Goal: Information Seeking & Learning: Learn about a topic

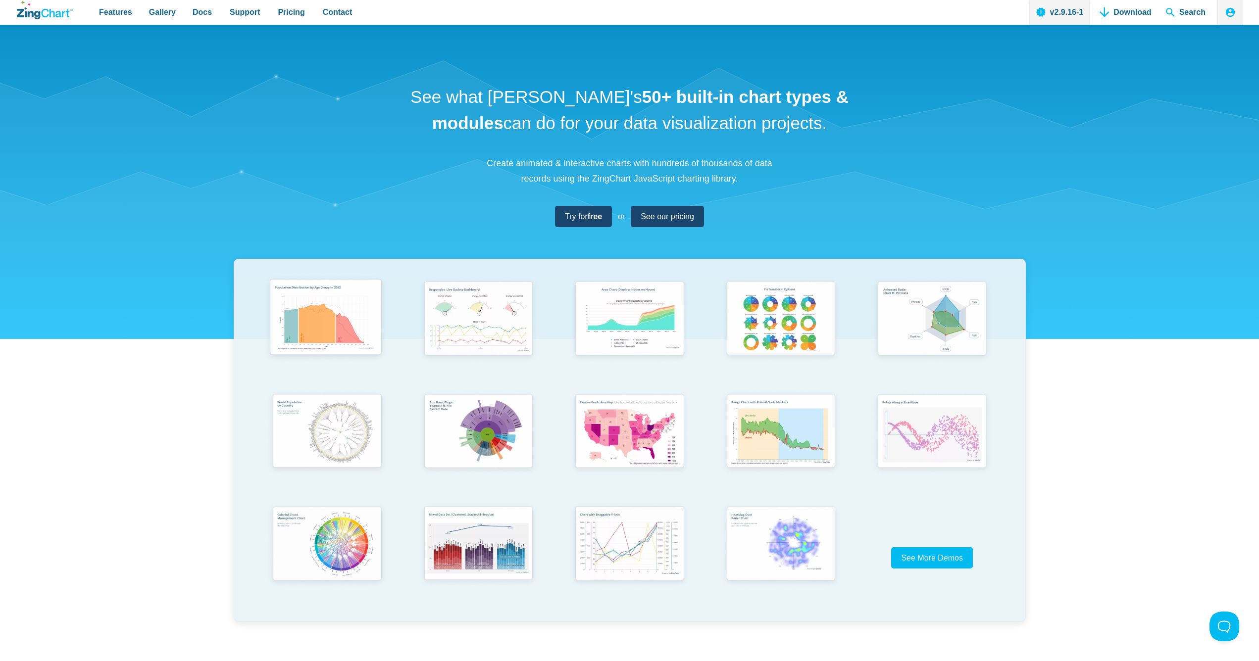
click at [344, 326] on img "App Content" at bounding box center [325, 319] width 125 height 89
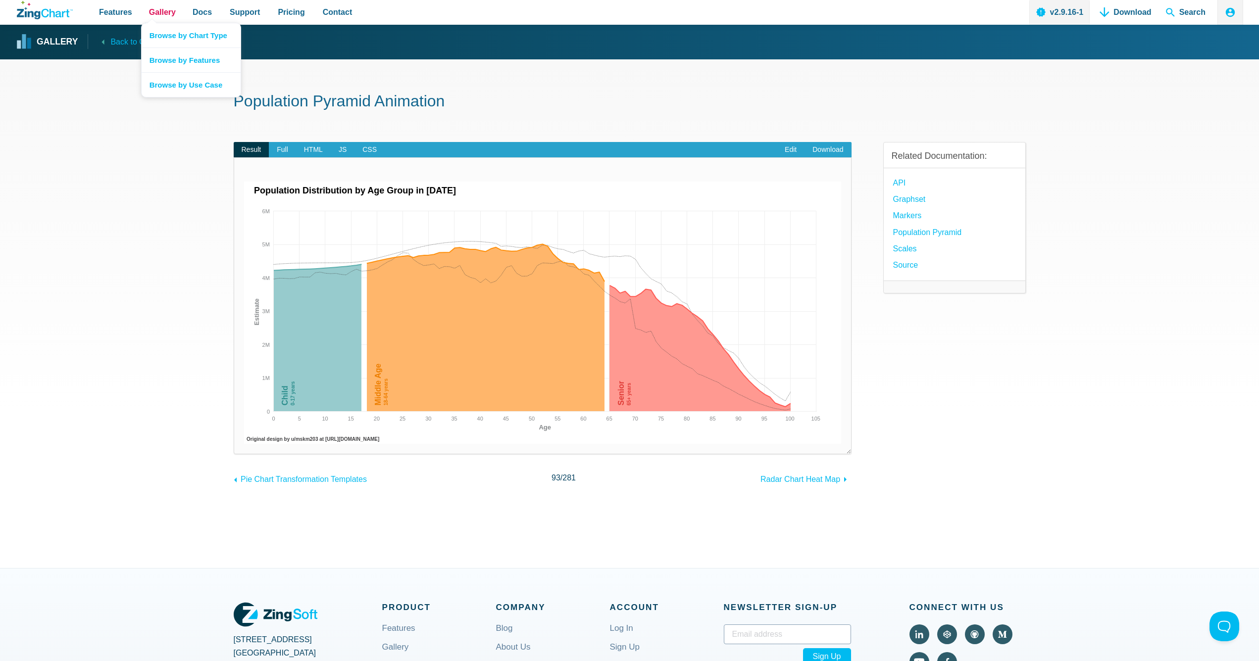
click at [157, 15] on span "Gallery" at bounding box center [162, 11] width 27 height 13
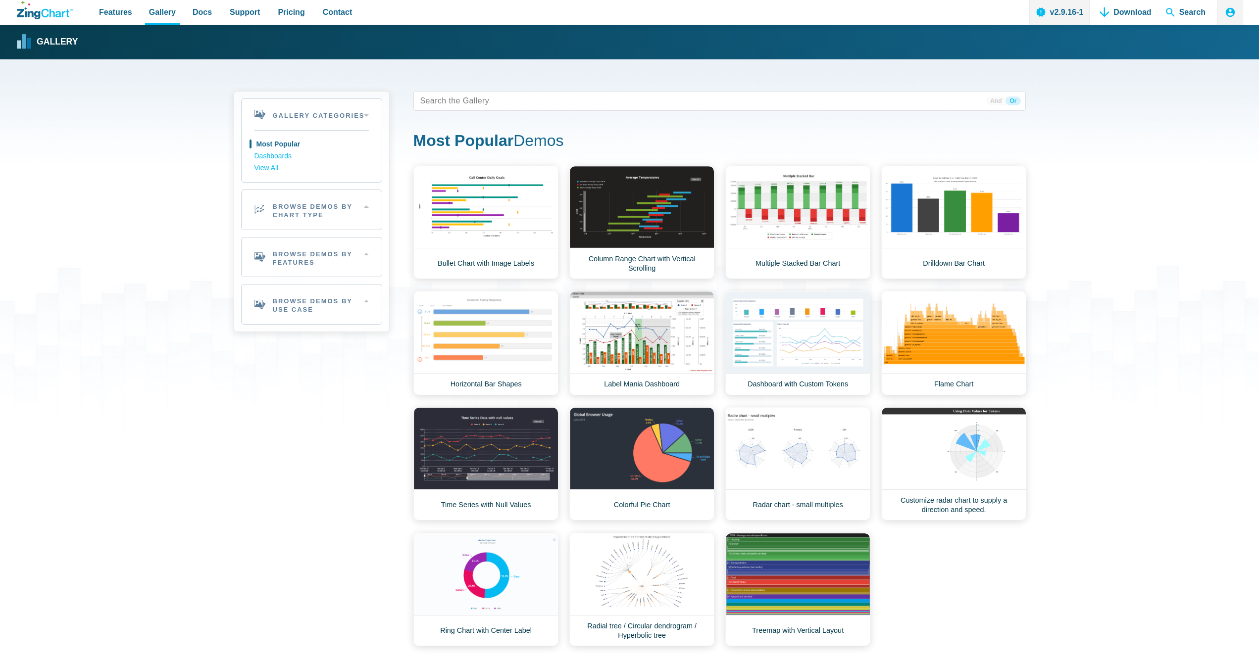
click at [158, 39] on link "Browse by Chart Type" at bounding box center [191, 37] width 99 height 24
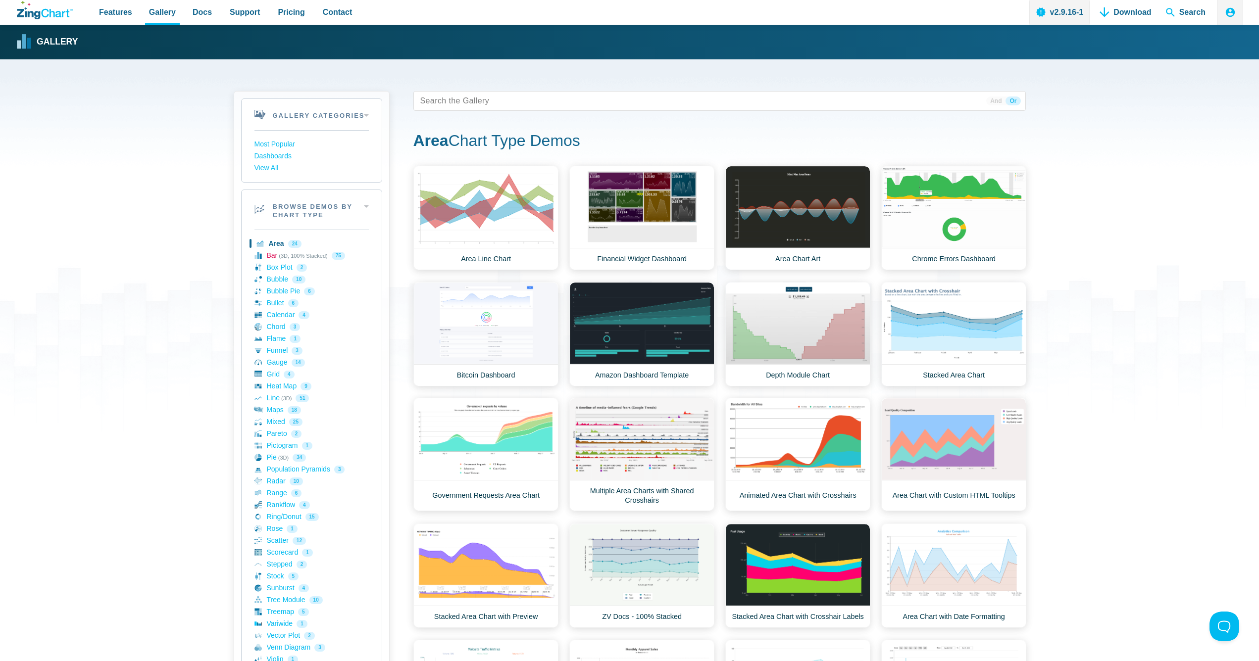
click at [273, 254] on link "Bar (3D, 100% Stacked) 75" at bounding box center [311, 256] width 114 height 12
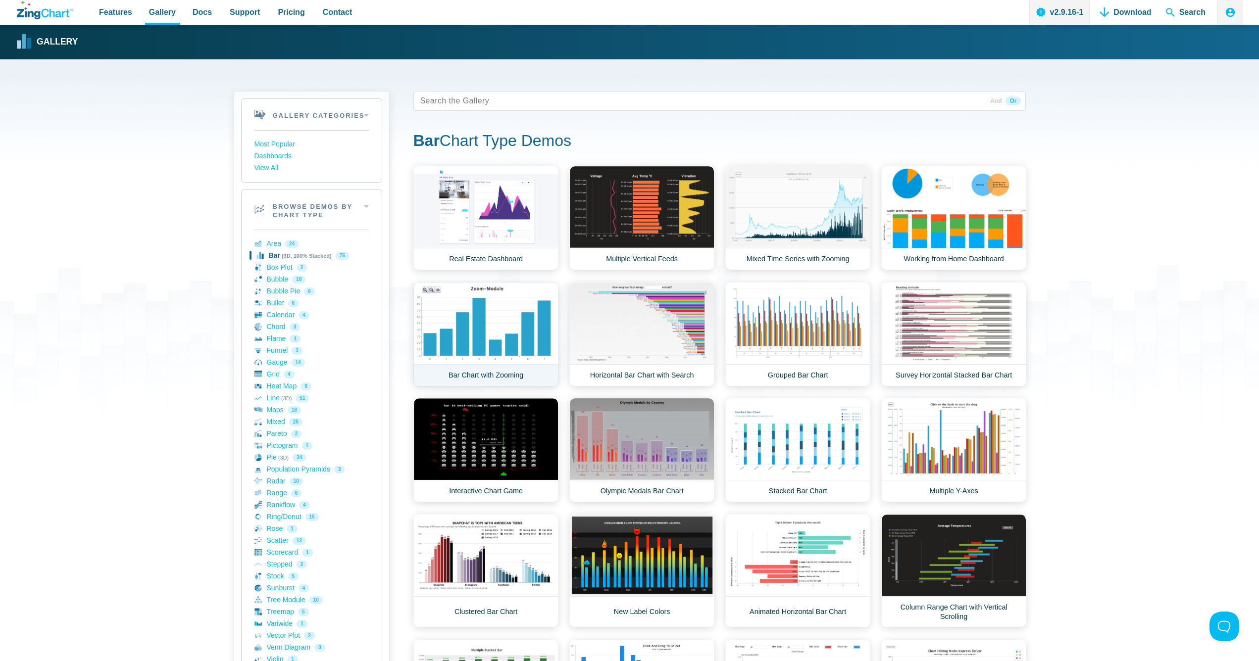
click at [496, 331] on link "Bar Chart with Zooming" at bounding box center [485, 334] width 145 height 104
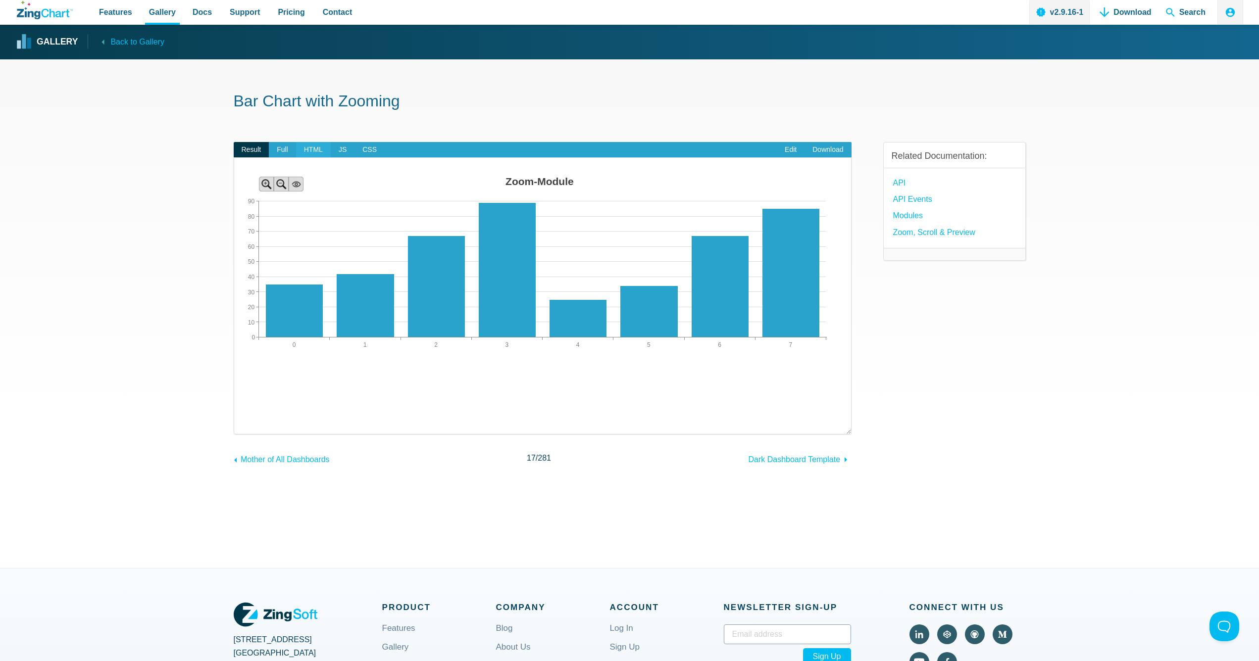
click at [316, 152] on span "HTML" at bounding box center [313, 150] width 35 height 16
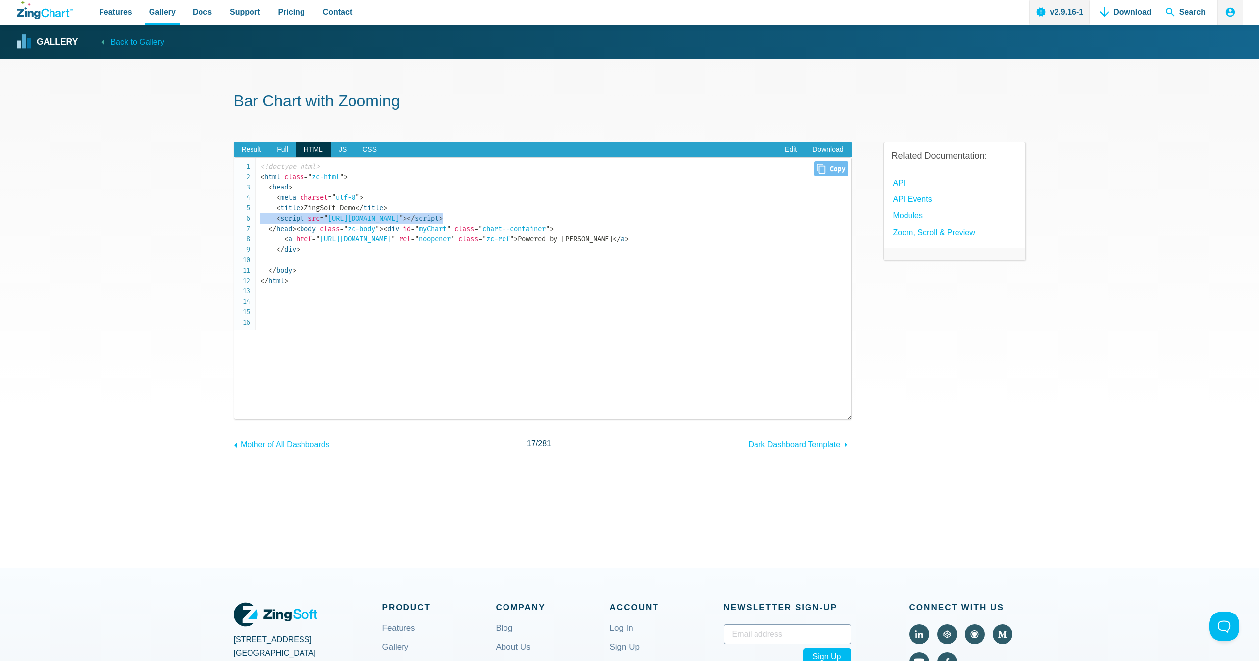
drag, startPoint x: 558, startPoint y: 218, endPoint x: 235, endPoint y: 216, distance: 323.8
click at [235, 216] on pre "<!doctype html> < html class = " zc-html " > < head > < meta charset = " utf-8 …" at bounding box center [543, 288] width 618 height 262
copy code "< script src = " https://cdn.zingchart.com/zingchart.min.js " > </ script >"
drag, startPoint x: 312, startPoint y: 293, endPoint x: 211, endPoint y: 269, distance: 103.7
click at [234, 269] on pre "<!doctype html> < html class = " zc-html " > < head > < meta charset = " utf-8 …" at bounding box center [543, 288] width 618 height 262
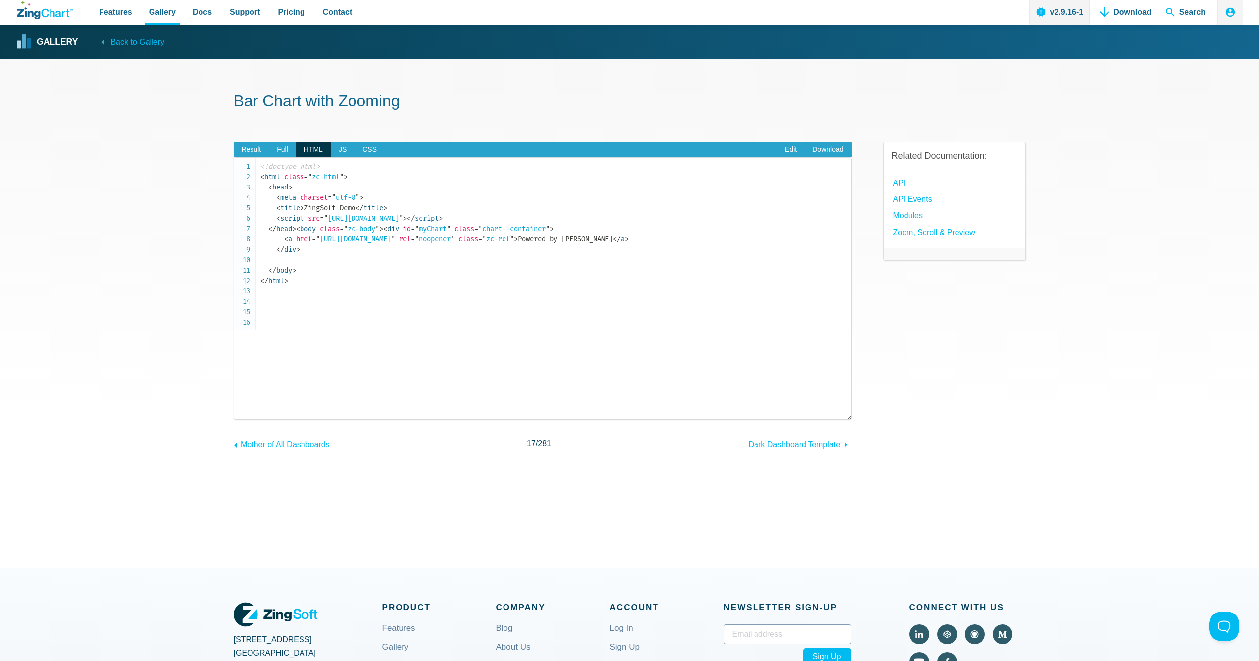
click at [229, 272] on section "Bar Chart with Zooming Result Full HTML JS CSS Edit Download ​ Powered by ZingC…" at bounding box center [629, 313] width 1259 height 509
drag, startPoint x: 305, startPoint y: 292, endPoint x: 233, endPoint y: 250, distance: 83.1
click at [234, 250] on pre "<!doctype html> < html class = " zc-html " > < head > < meta charset = " utf-8 …" at bounding box center [543, 288] width 618 height 262
click at [304, 286] on code "<!doctype html> < html class = " zc-html " > < head > < meta charset = " utf-8 …" at bounding box center [555, 223] width 591 height 125
drag, startPoint x: 307, startPoint y: 313, endPoint x: 228, endPoint y: 252, distance: 99.5
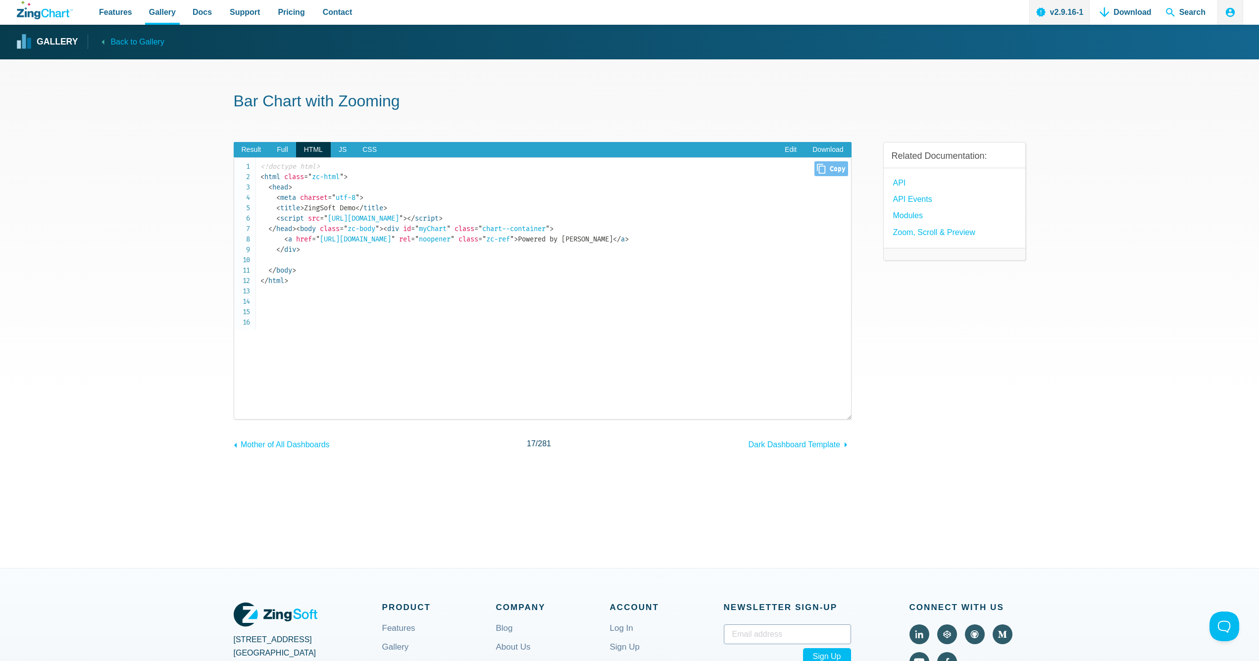
click at [234, 252] on pre "<!doctype html> < html class = " zc-html " > < head > < meta charset = " utf-8 …" at bounding box center [543, 288] width 618 height 262
click at [313, 286] on code "<!doctype html> < html class = " zc-html " > < head > < meta charset = " utf-8 …" at bounding box center [555, 223] width 591 height 125
drag, startPoint x: 289, startPoint y: 284, endPoint x: 237, endPoint y: 262, distance: 55.9
click at [241, 266] on pre "<!doctype html> < html class = " zc-html " > < head > < meta charset = " utf-8 …" at bounding box center [543, 288] width 618 height 262
click at [300, 254] on span ">" at bounding box center [298, 250] width 4 height 8
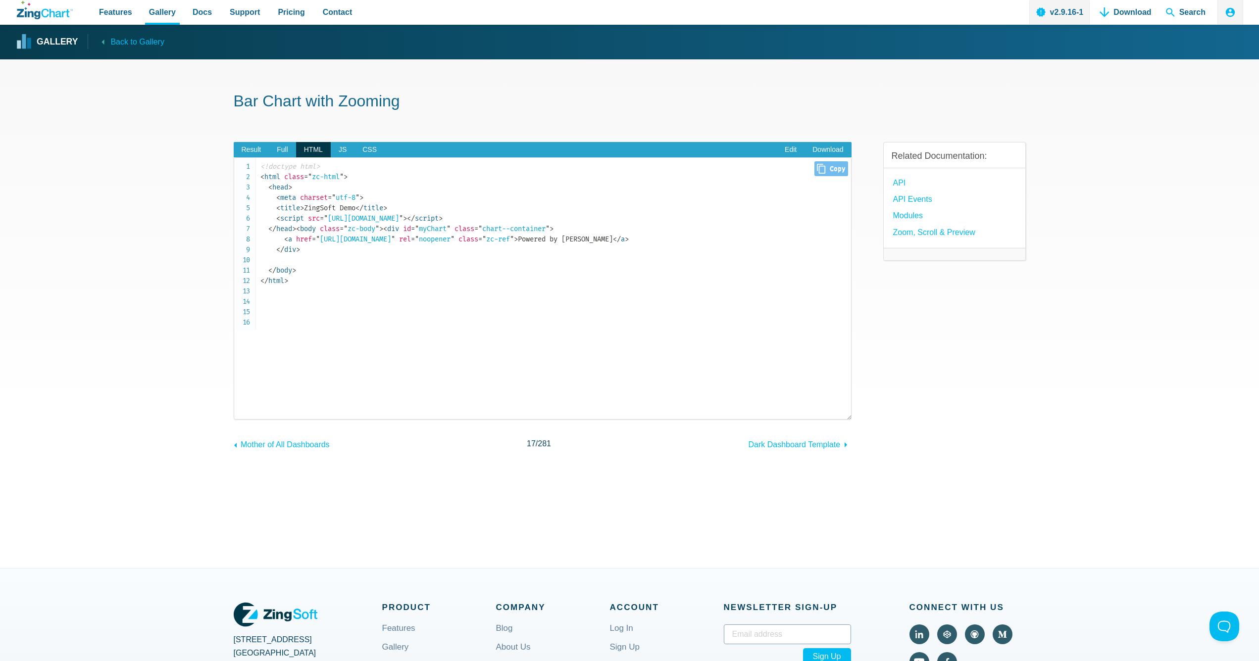
drag, startPoint x: 309, startPoint y: 293, endPoint x: 237, endPoint y: 247, distance: 85.0
click at [237, 247] on pre "<!doctype html> < html class = " zc-html " > < head > < meta charset = " utf-8 …" at bounding box center [543, 288] width 618 height 262
copy code "< body class = " zc-body " > ​ < div id = " myChart " class = " chart--containe…"
click at [338, 150] on span "JS" at bounding box center [343, 150] width 24 height 16
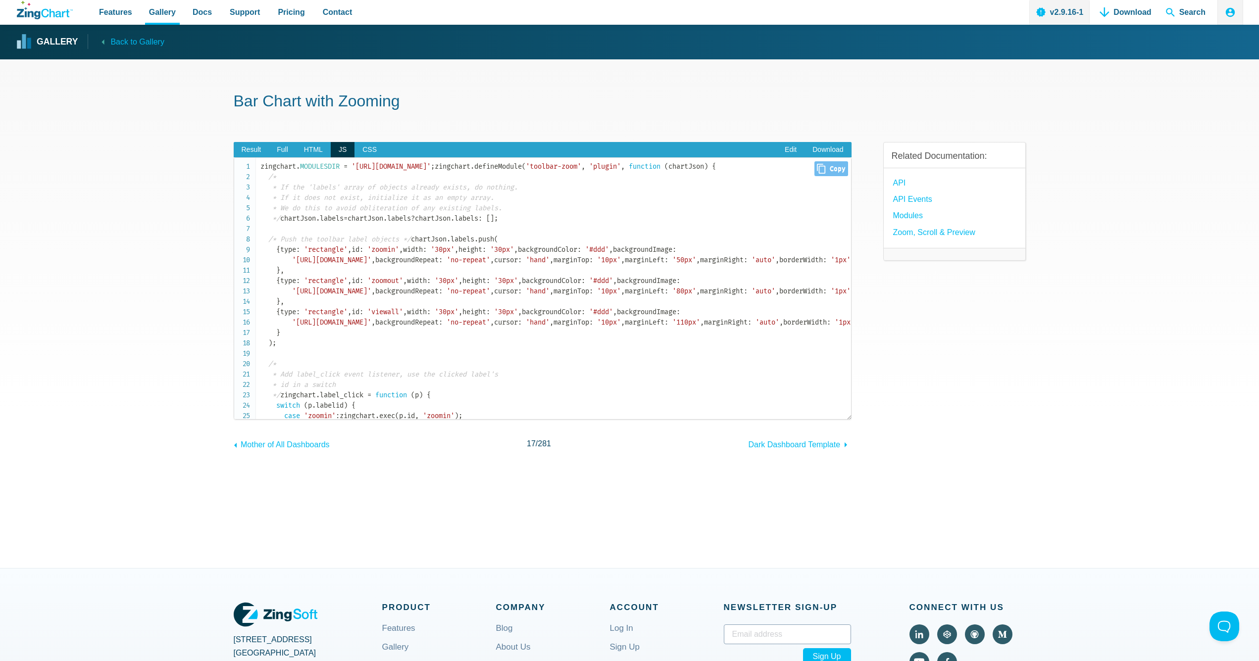
drag, startPoint x: 277, startPoint y: 411, endPoint x: 228, endPoint y: 145, distance: 270.7
click at [234, 157] on pre "zingchart . MODULESDIR = 'https://cdn.zingchart.com/modules/' ; zingchart . def…" at bounding box center [543, 288] width 618 height 262
click at [249, 154] on span "Result" at bounding box center [252, 150] width 36 height 16
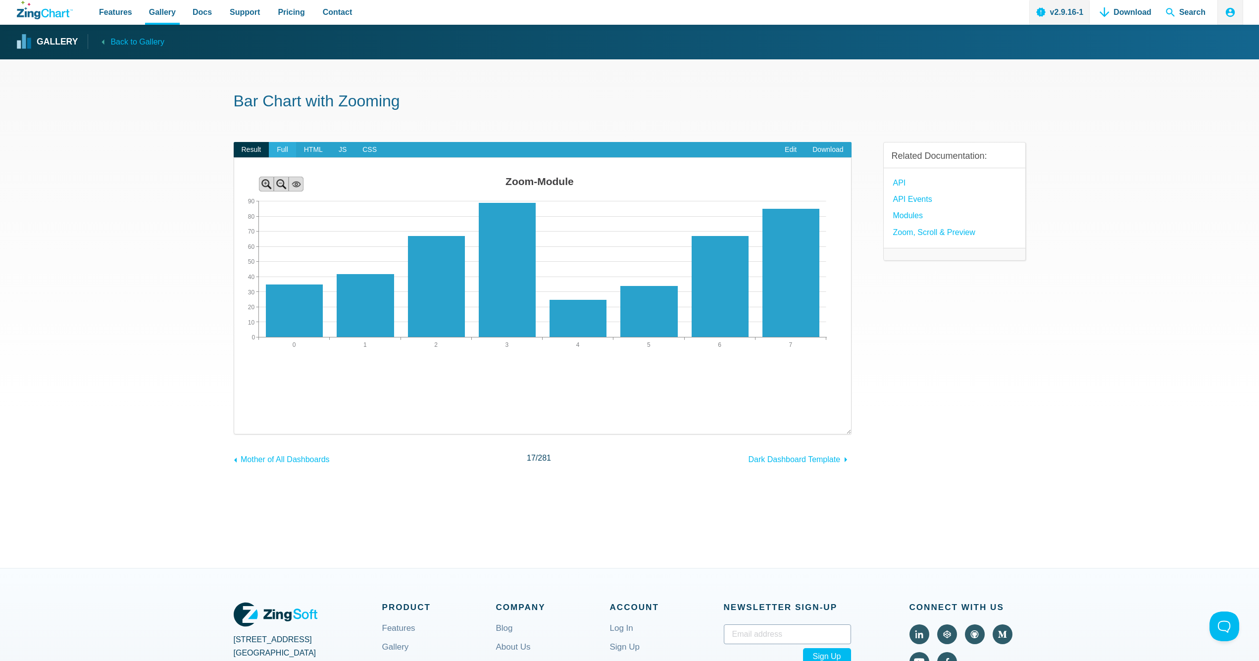
click at [280, 152] on span "Full" at bounding box center [282, 150] width 27 height 16
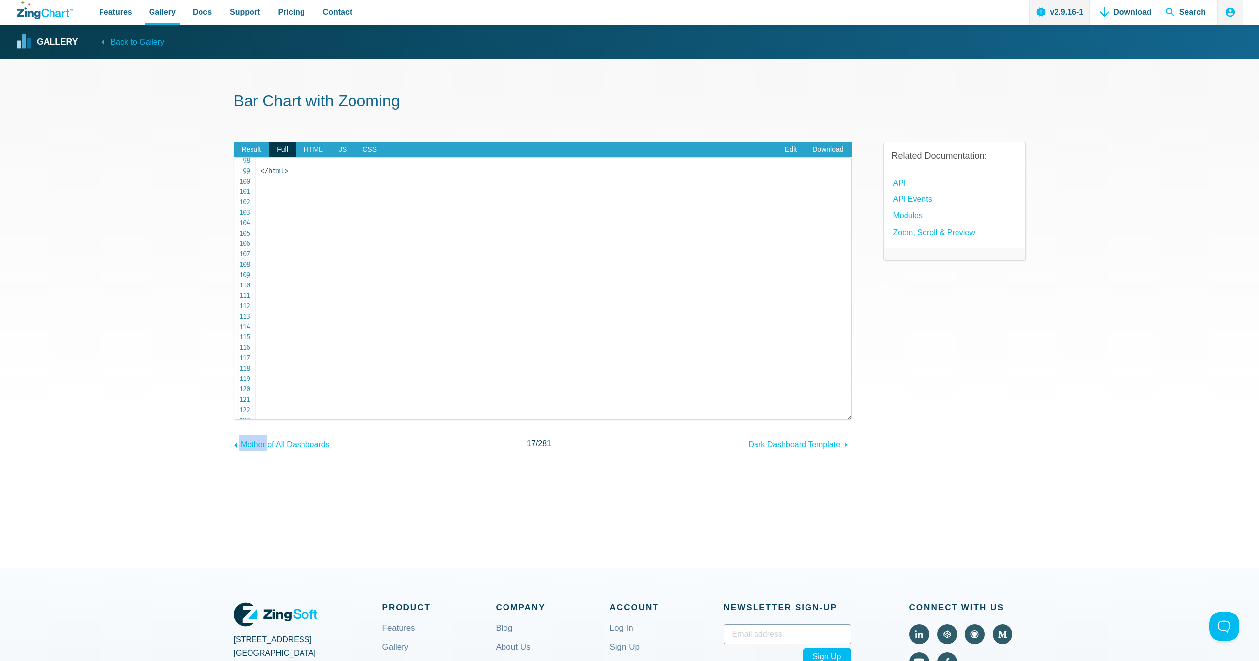
scroll to position [1051, 0]
drag, startPoint x: 313, startPoint y: 377, endPoint x: 283, endPoint y: 366, distance: 32.4
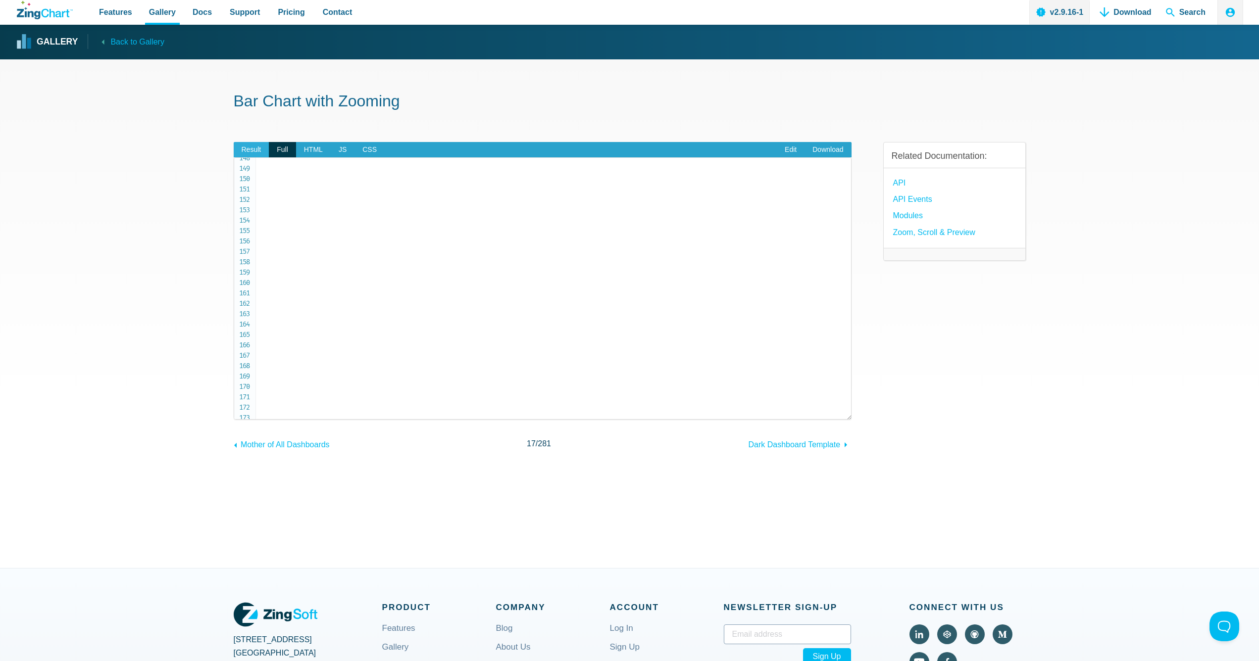
click at [254, 150] on span "Result" at bounding box center [252, 150] width 36 height 16
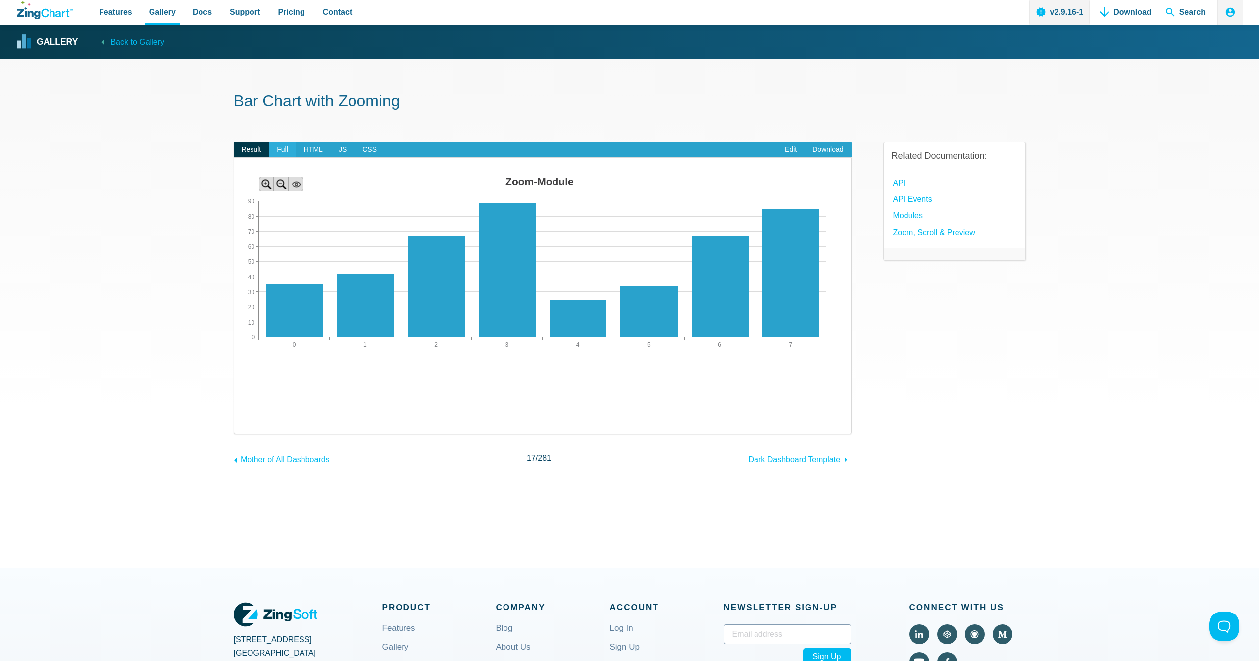
click at [281, 150] on span "Full" at bounding box center [282, 150] width 27 height 16
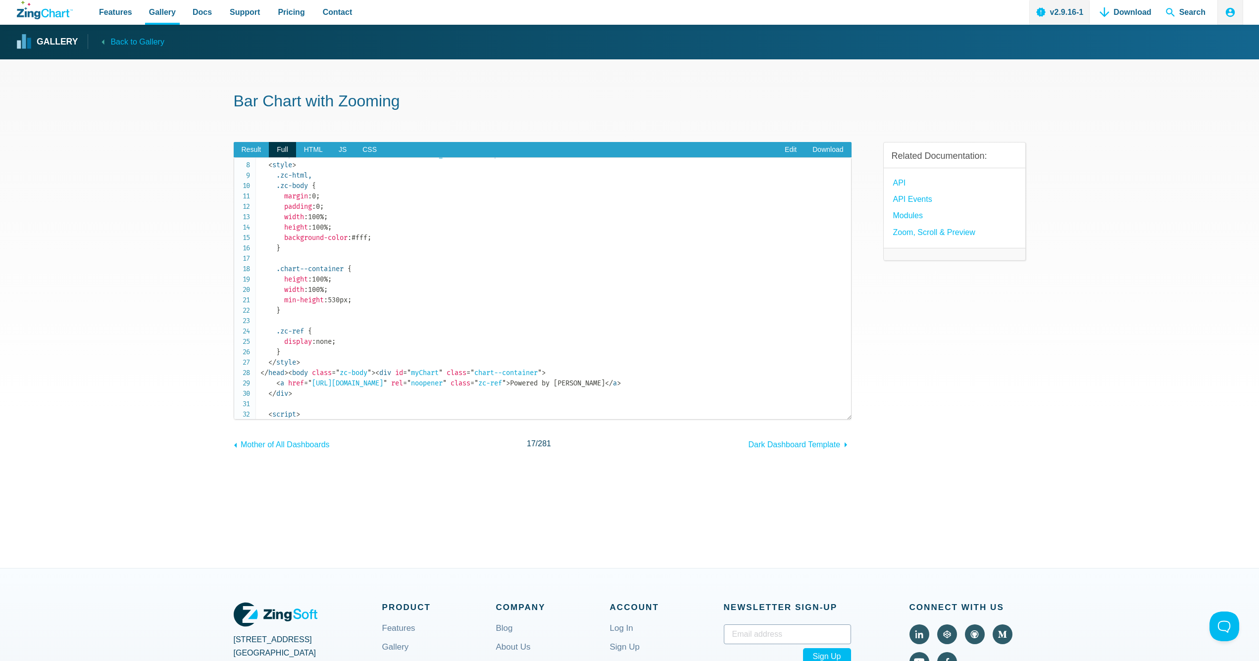
scroll to position [0, 0]
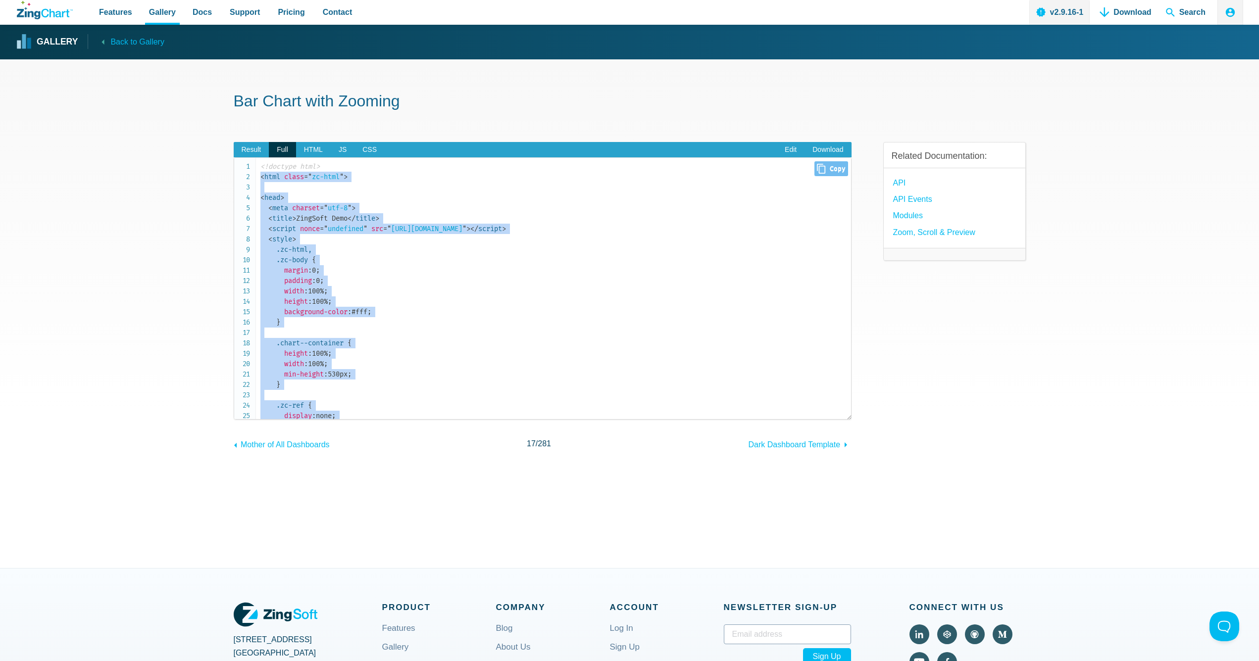
drag, startPoint x: 294, startPoint y: 245, endPoint x: 249, endPoint y: 174, distance: 83.9
click at [249, 174] on pre "<!doctype html> < html class = " zc-html " > < head > < meta charset = " utf-8 …" at bounding box center [543, 288] width 618 height 262
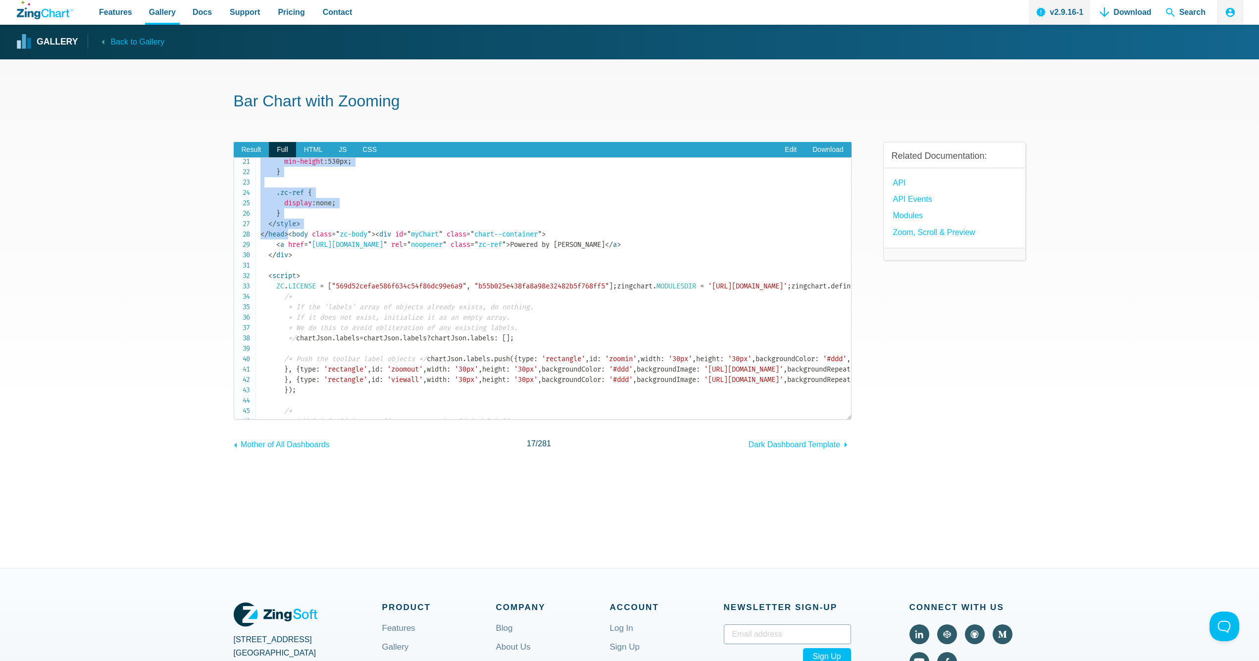
scroll to position [202, 0]
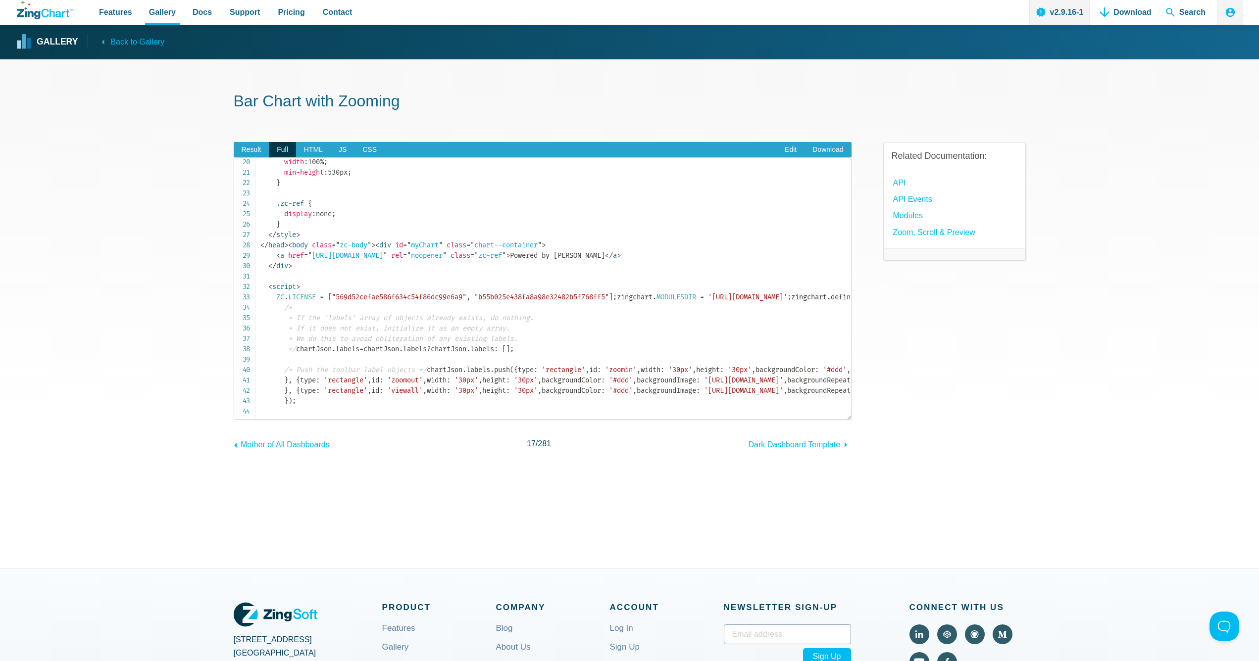
click at [253, 276] on pre "<!doctype html> < html class = " zc-html " > < head > < meta charset = " utf-8 …" at bounding box center [543, 288] width 618 height 262
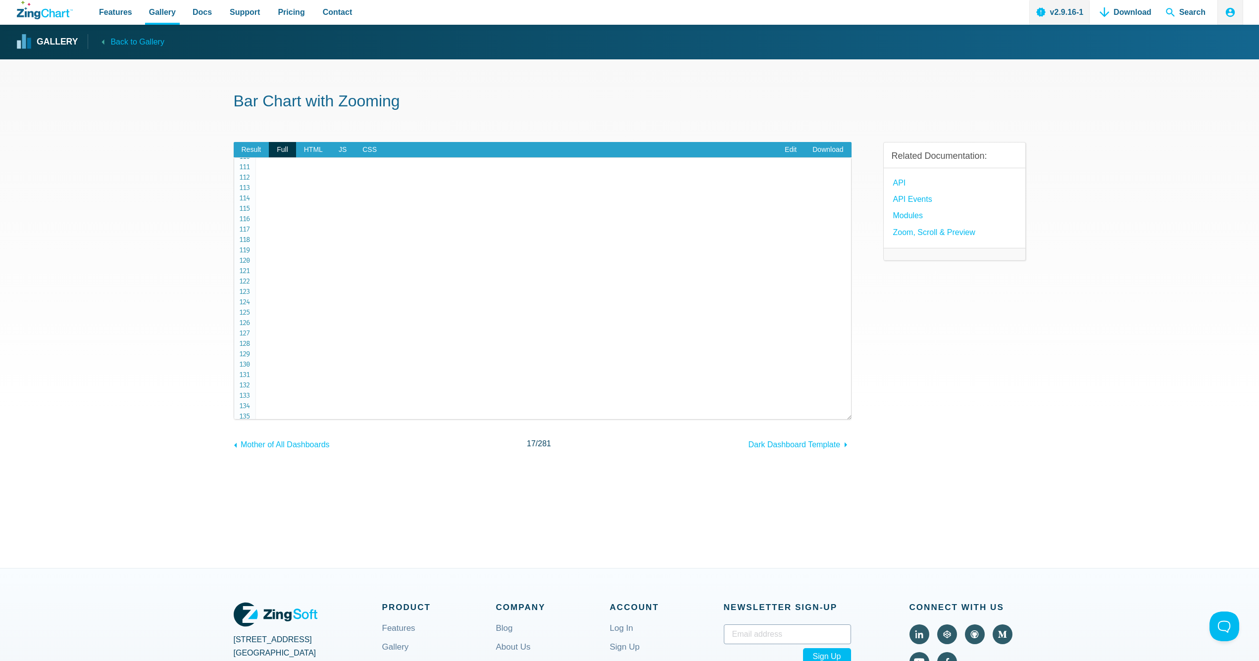
scroll to position [1638, 0]
drag, startPoint x: 247, startPoint y: 275, endPoint x: 320, endPoint y: 391, distance: 137.5
click at [320, 391] on pre "<!doctype html> < html class = " zc-html " > < head > < meta charset = " utf-8 …" at bounding box center [543, 288] width 618 height 262
copy code "< body class = " zc-body " > ​ < div id = " myChart " class = " chart--containe…"
click at [243, 145] on span "Result" at bounding box center [252, 150] width 36 height 16
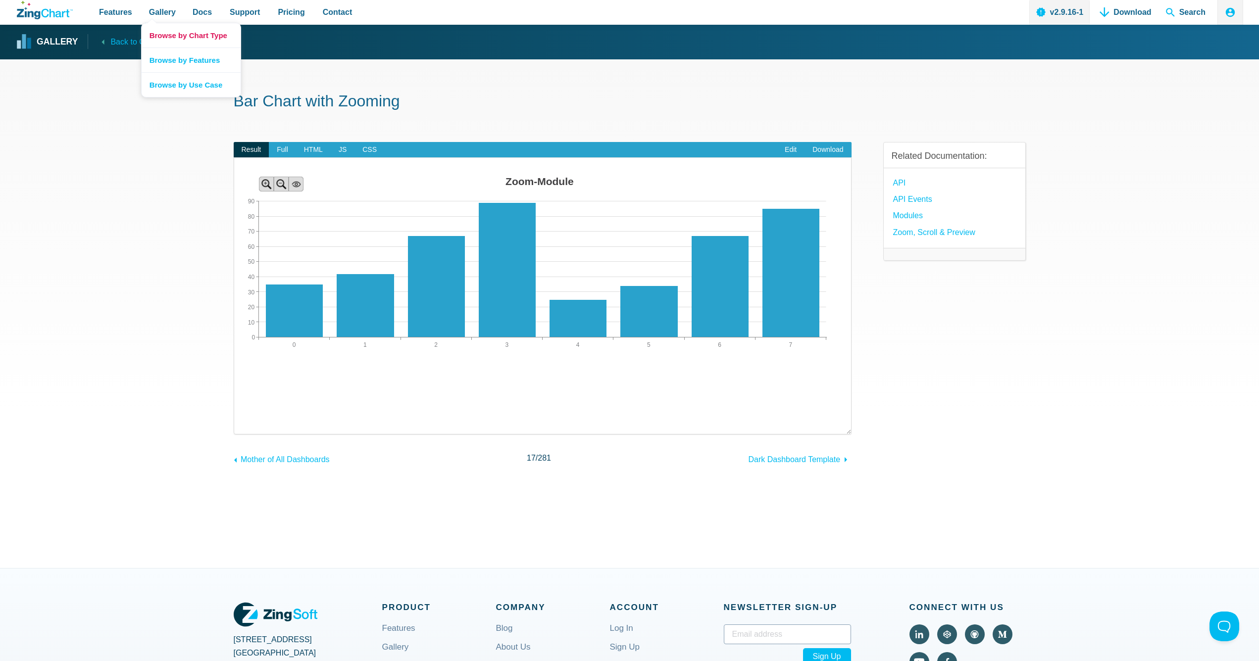
click at [160, 34] on link "Browse by Chart Type" at bounding box center [191, 35] width 99 height 24
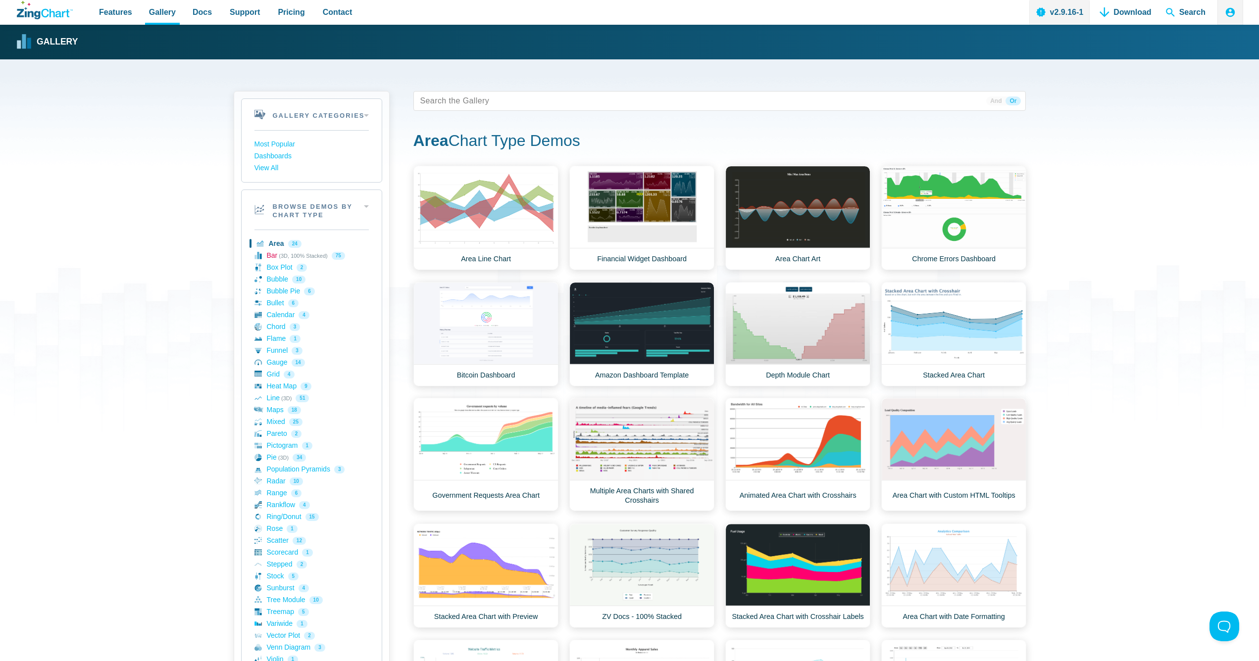
click at [271, 255] on link "Bar (3D, 100% Stacked) 75" at bounding box center [311, 256] width 114 height 12
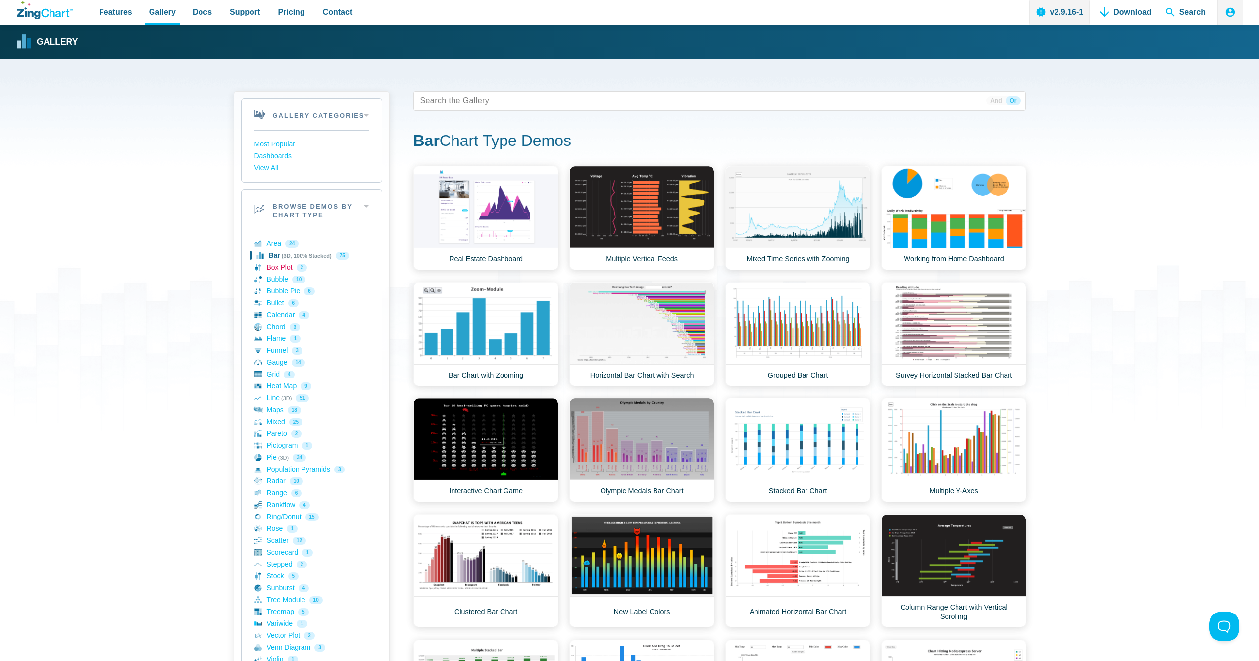
click at [283, 270] on link "Box Plot 2" at bounding box center [311, 268] width 114 height 12
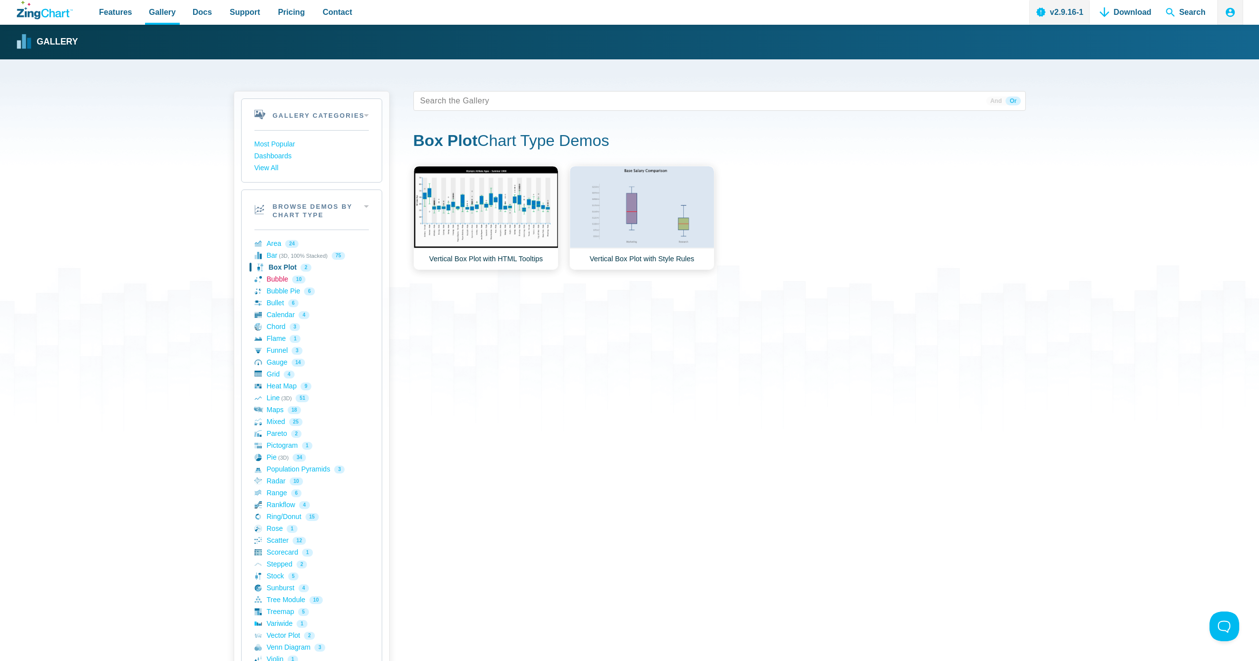
click at [281, 281] on link "Bubble 10" at bounding box center [311, 280] width 114 height 12
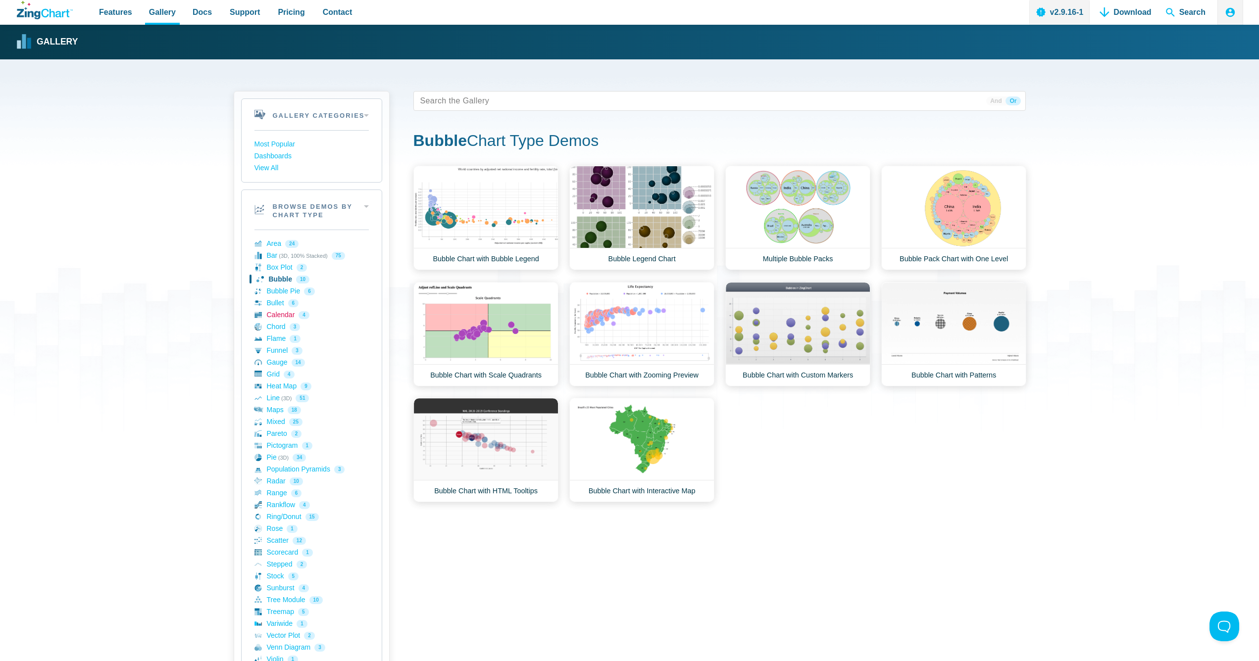
click at [274, 319] on link "Calendar 4" at bounding box center [311, 315] width 114 height 12
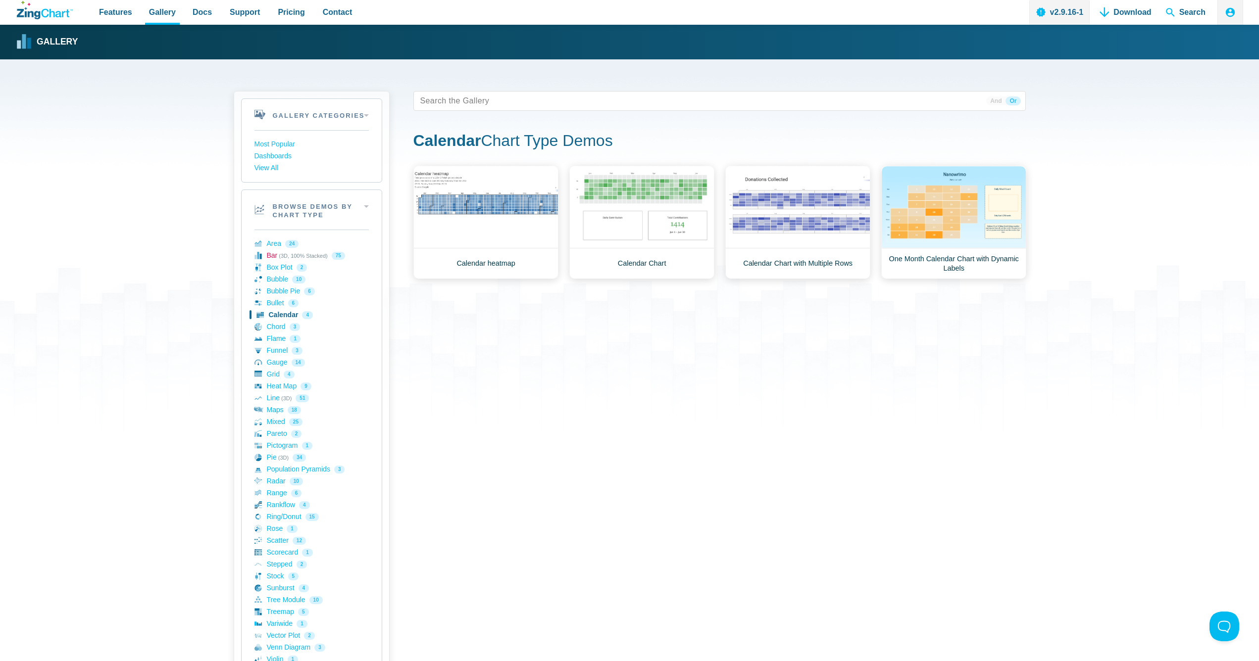
click at [271, 255] on link "Bar (3D, 100% Stacked) 75" at bounding box center [311, 256] width 114 height 12
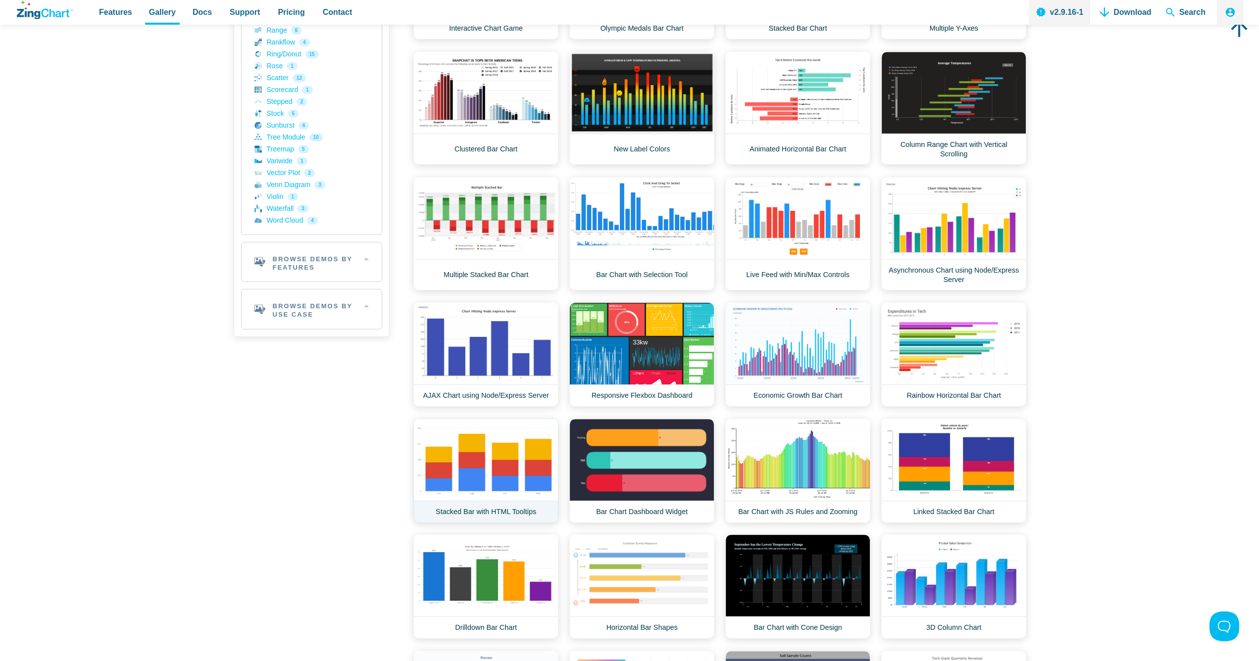
scroll to position [505, 0]
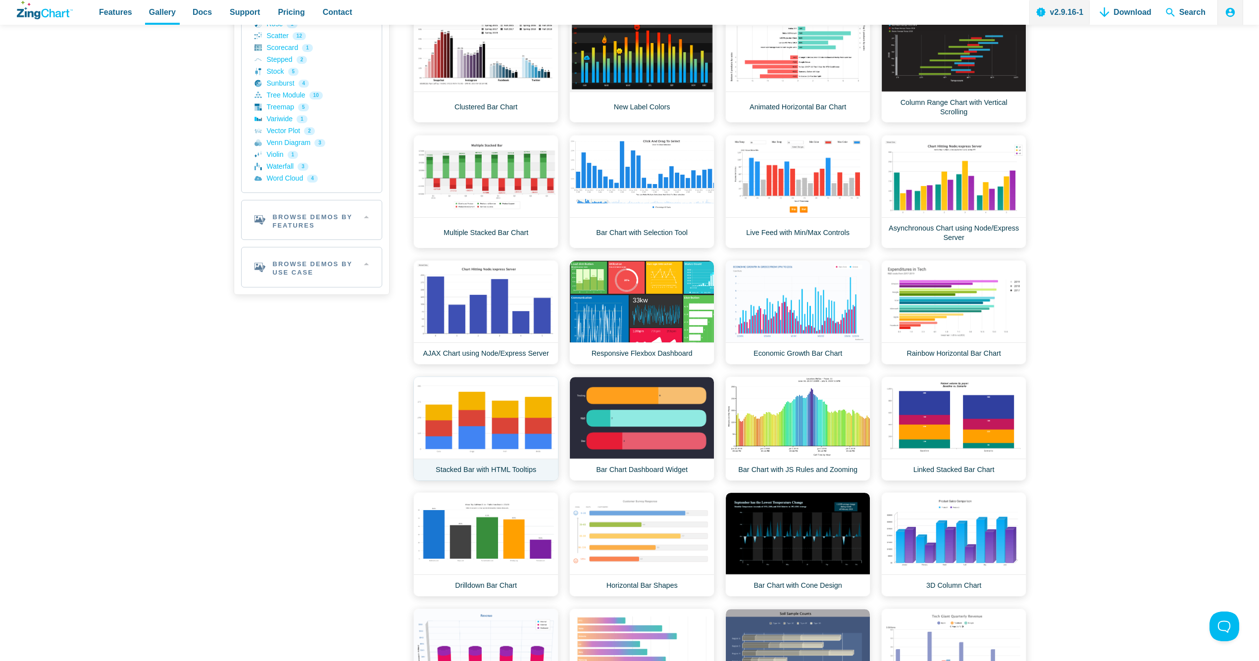
click at [503, 440] on link "Stacked Bar with HTML Tooltips" at bounding box center [485, 429] width 145 height 104
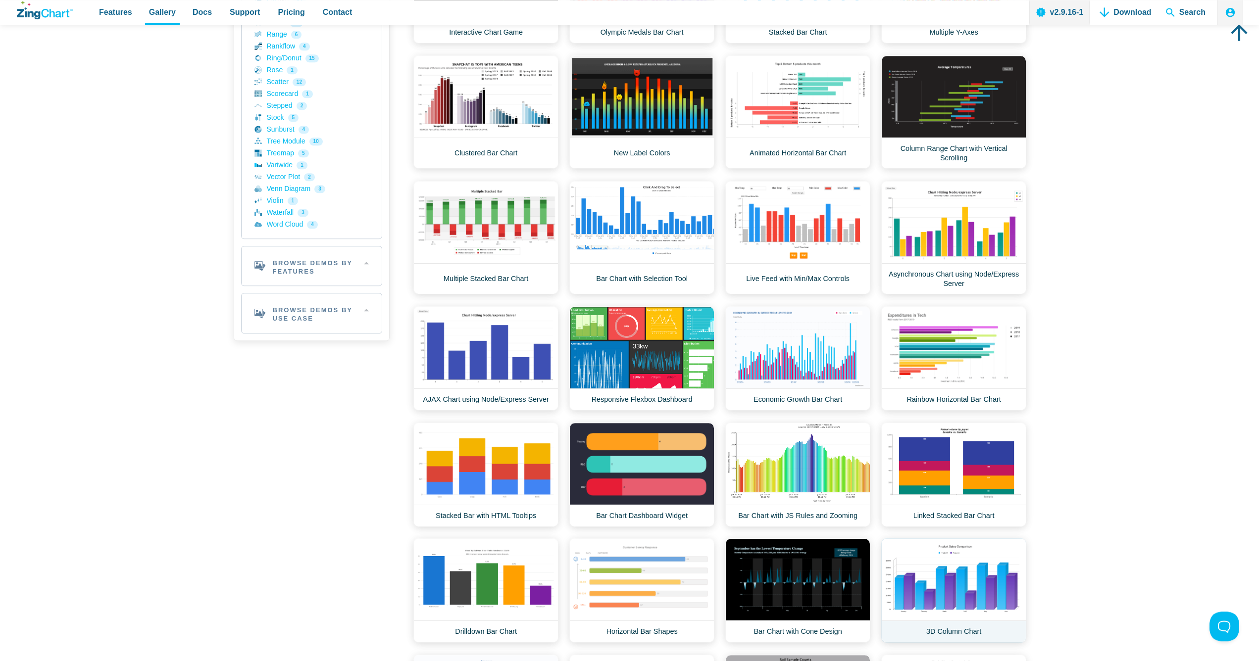
scroll to position [454, 0]
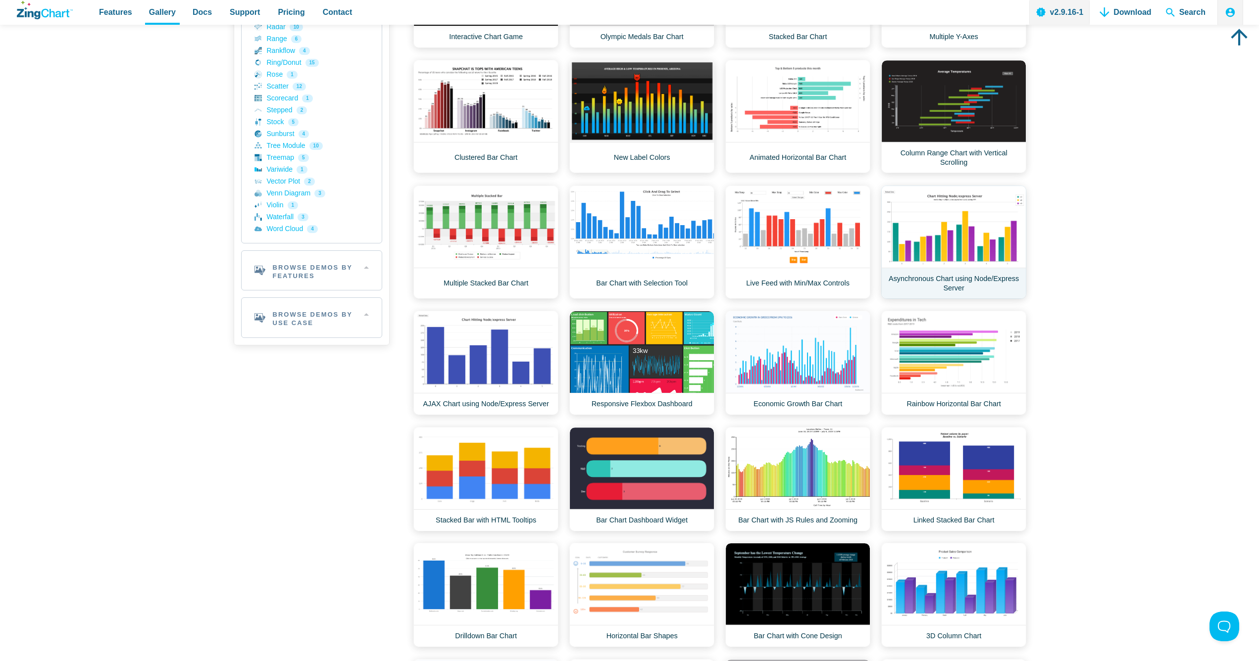
click at [959, 245] on link "Asynchronous Chart using Node/Express Server" at bounding box center [953, 242] width 145 height 113
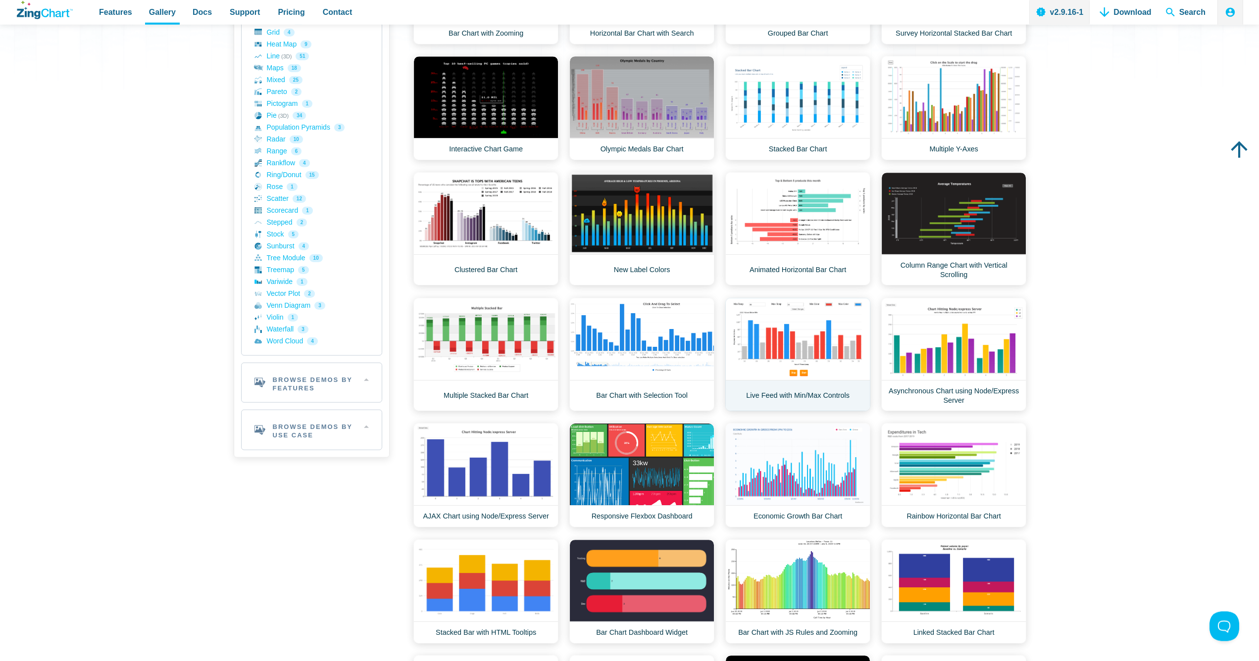
scroll to position [353, 0]
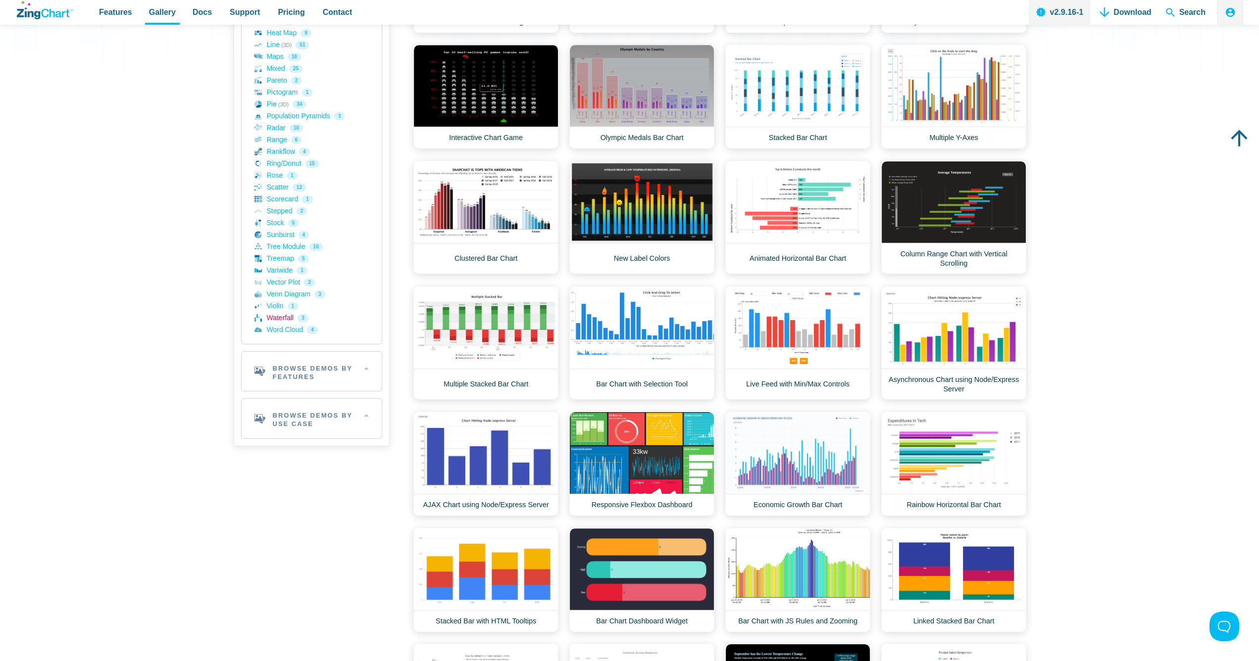
click at [285, 319] on link "Waterfall 3" at bounding box center [311, 318] width 114 height 12
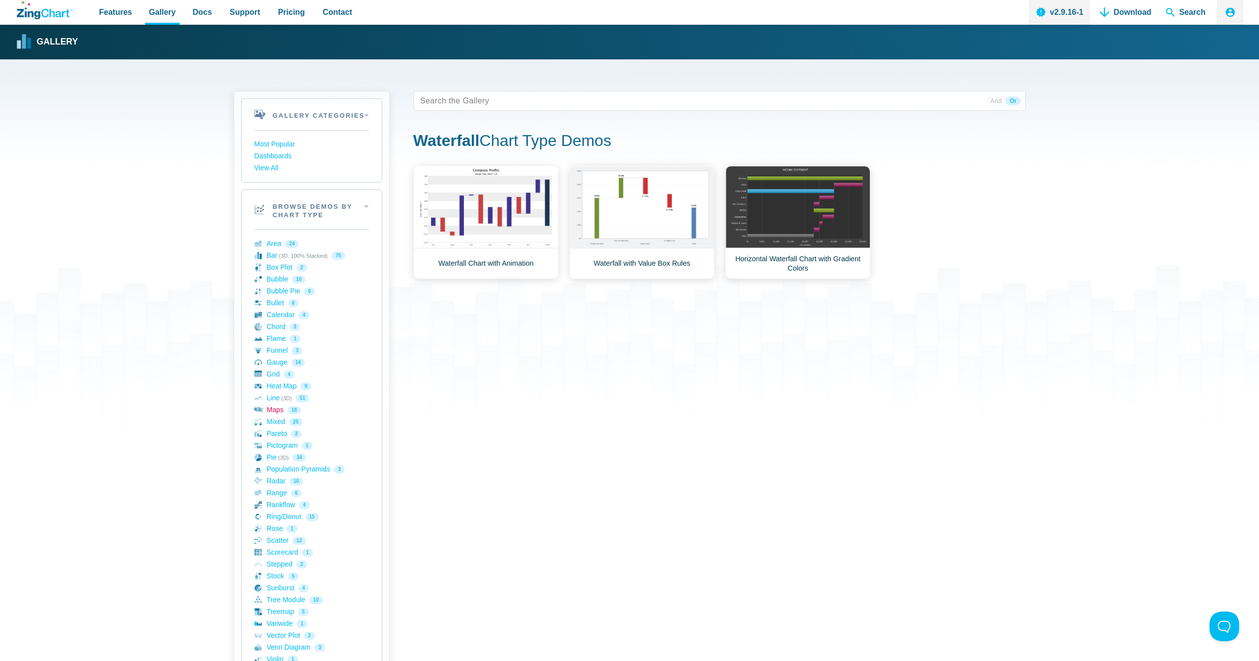
click at [281, 408] on link "Maps 18" at bounding box center [311, 410] width 114 height 12
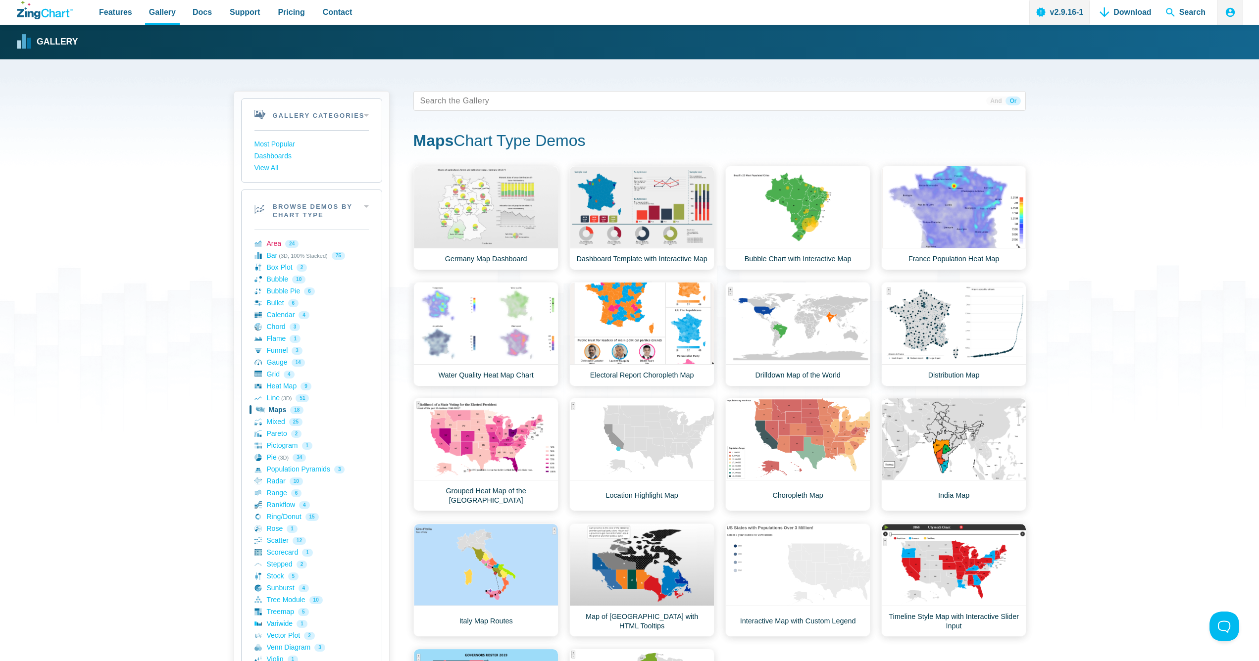
click at [273, 245] on link "Area 24" at bounding box center [311, 244] width 114 height 12
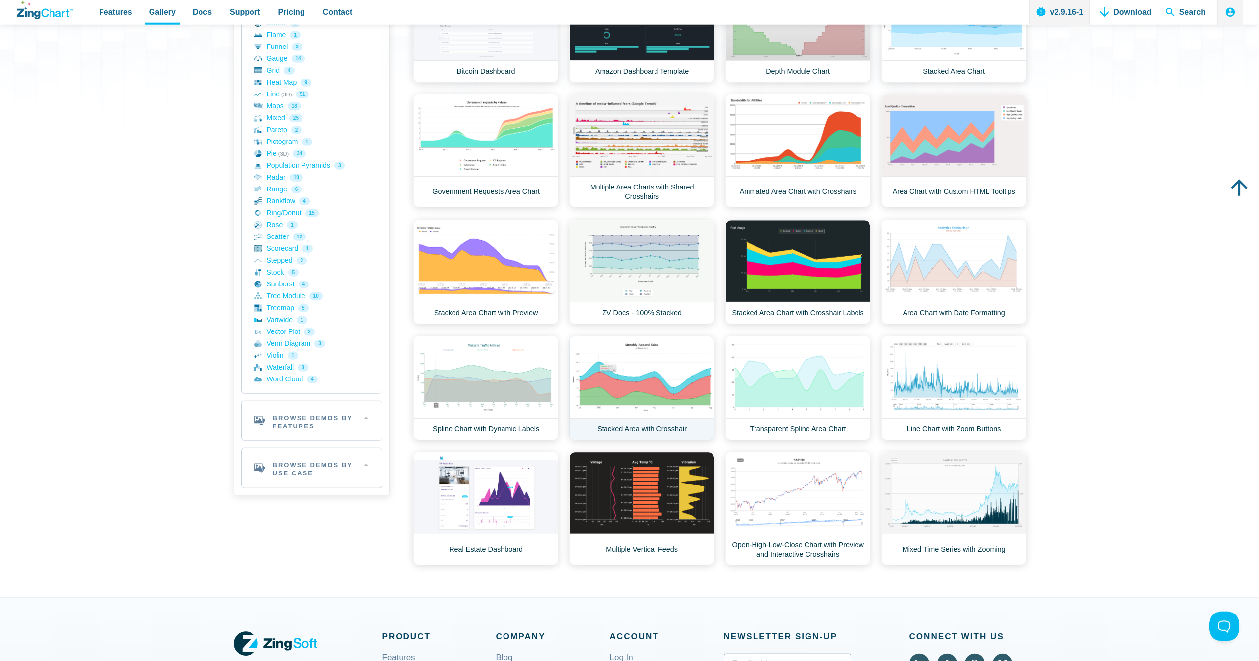
scroll to position [303, 0]
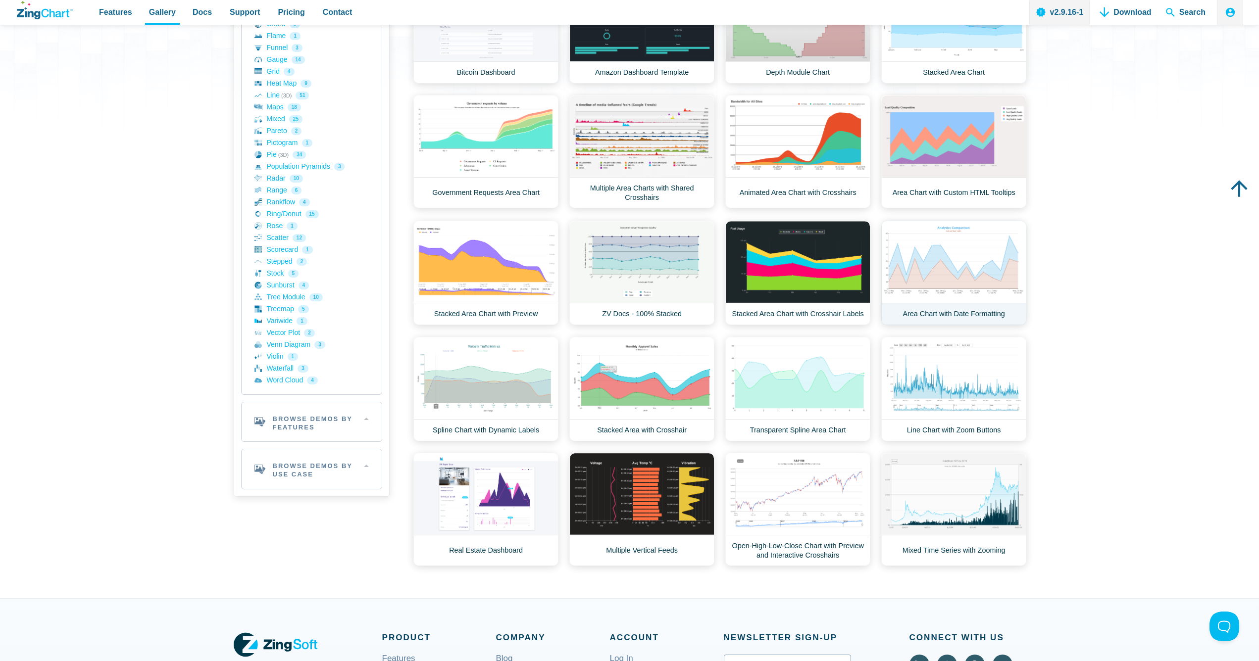
click at [943, 270] on link "Area Chart with Date Formatting" at bounding box center [953, 273] width 145 height 104
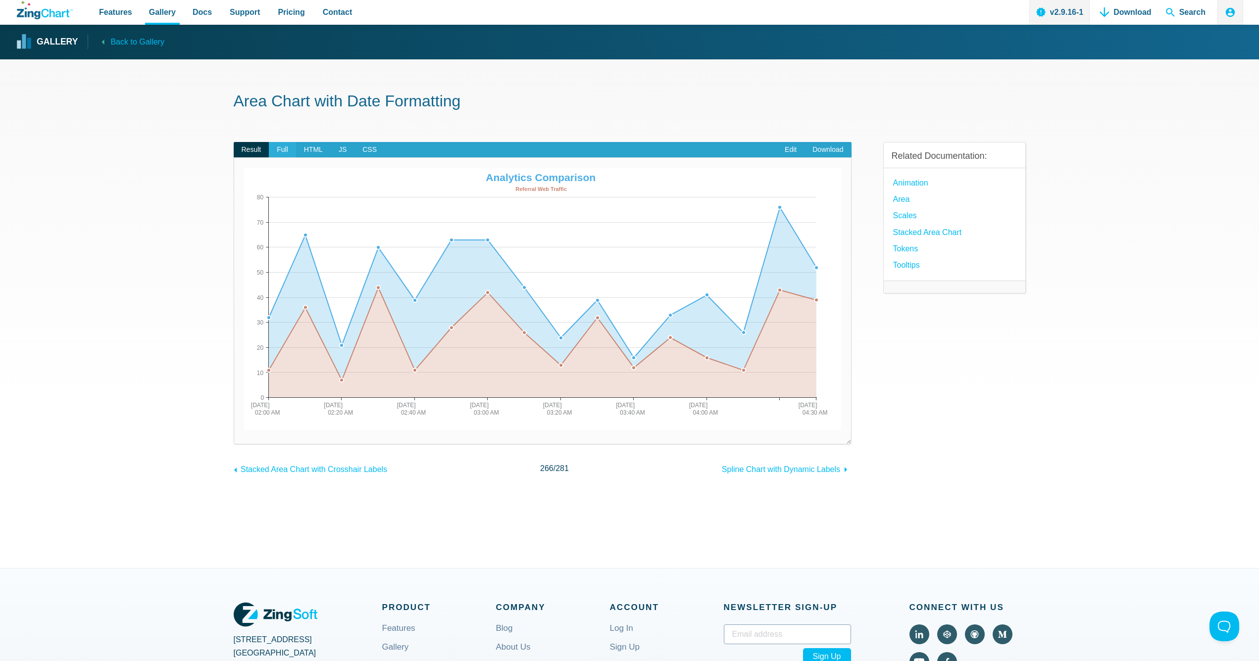
click at [279, 150] on span "Full" at bounding box center [282, 150] width 27 height 16
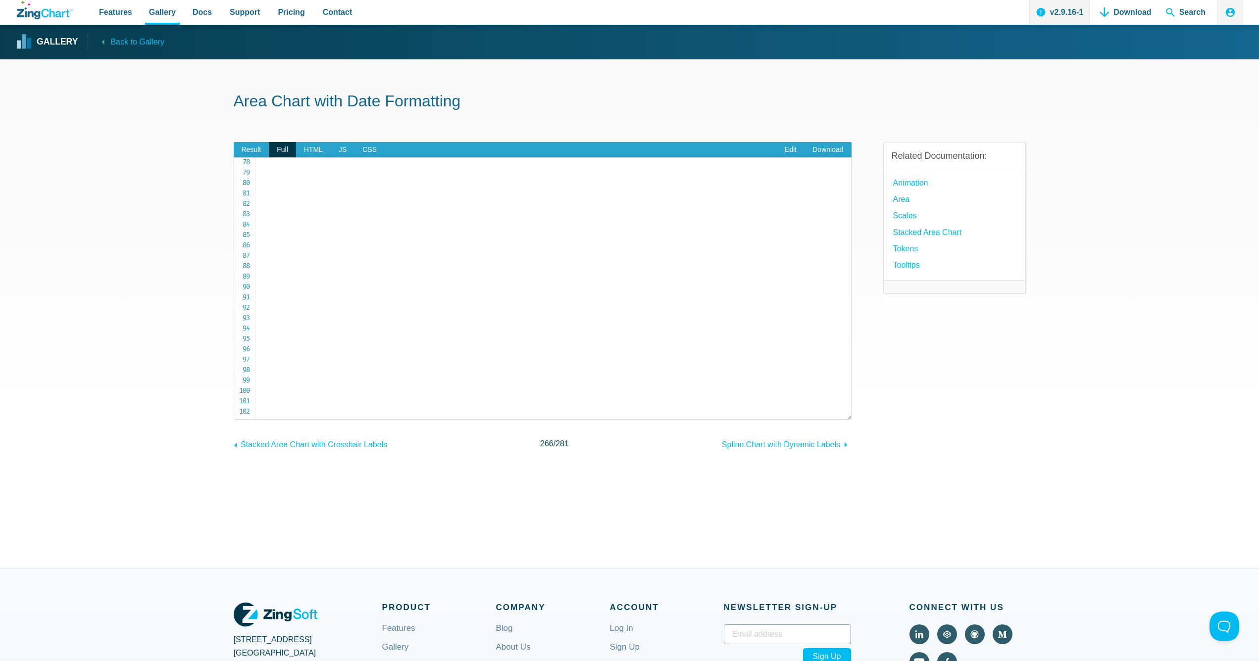
scroll to position [849, 0]
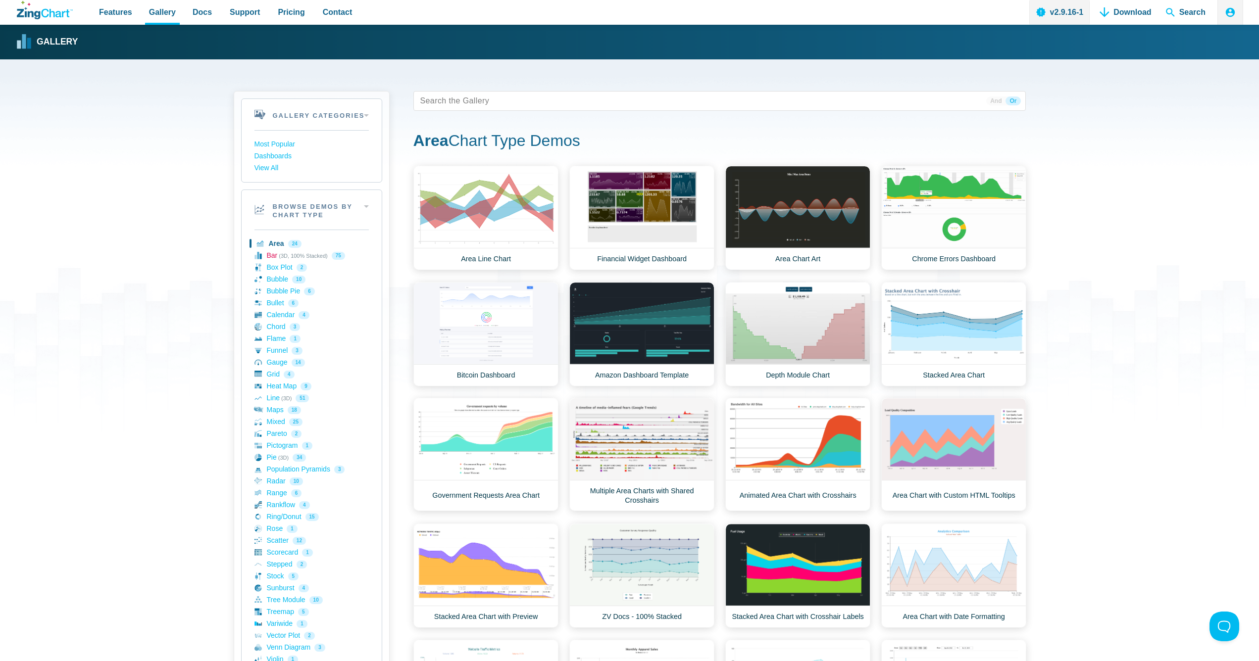
click at [272, 252] on link "Bar (3D, 100% Stacked) 75" at bounding box center [311, 256] width 114 height 12
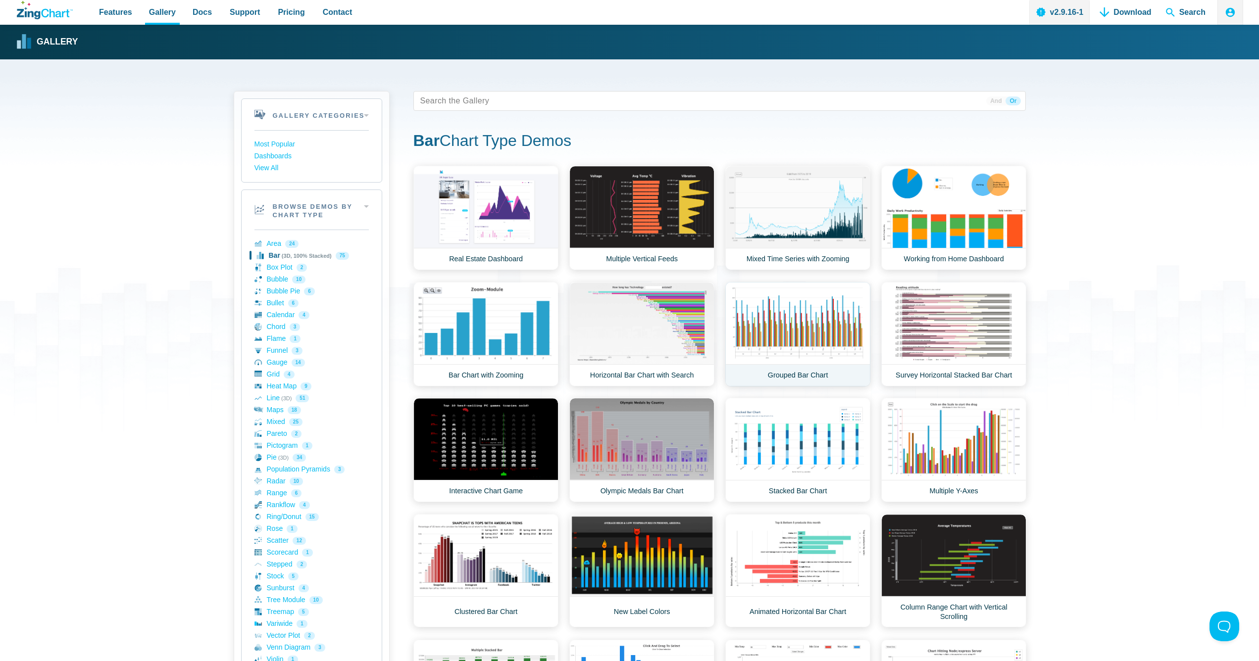
click at [792, 337] on link "Grouped Bar Chart" at bounding box center [797, 334] width 145 height 104
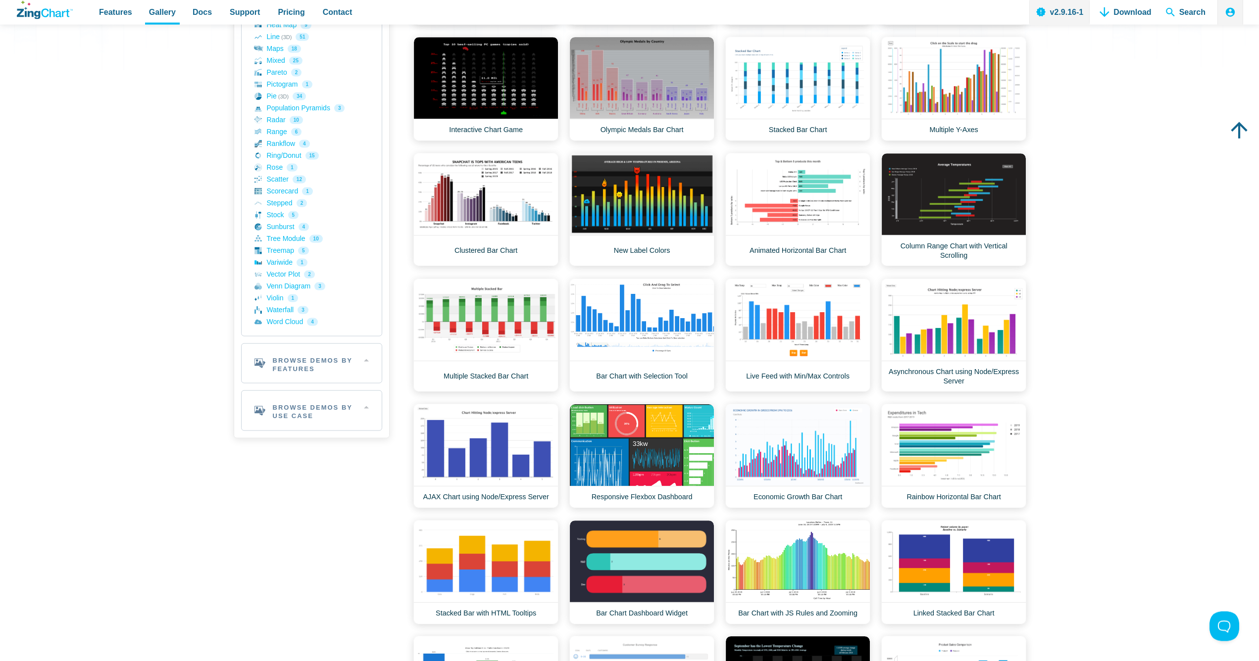
scroll to position [404, 0]
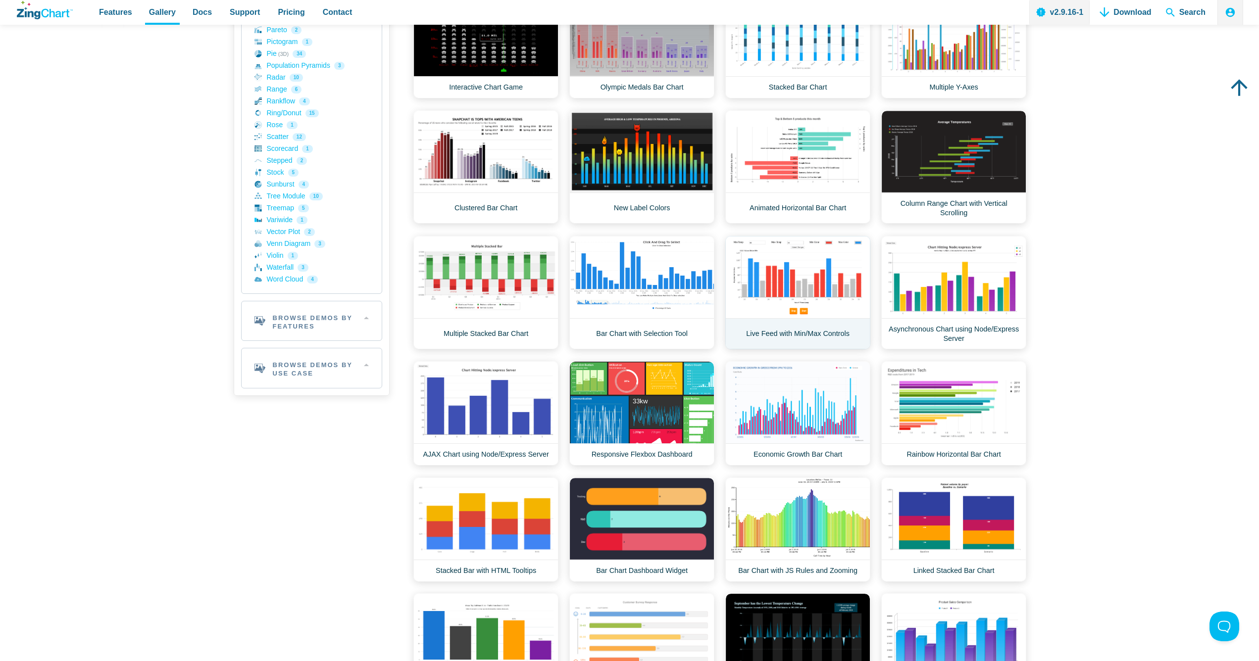
click at [788, 283] on link "Live Feed with Min/Max Controls" at bounding box center [797, 292] width 145 height 113
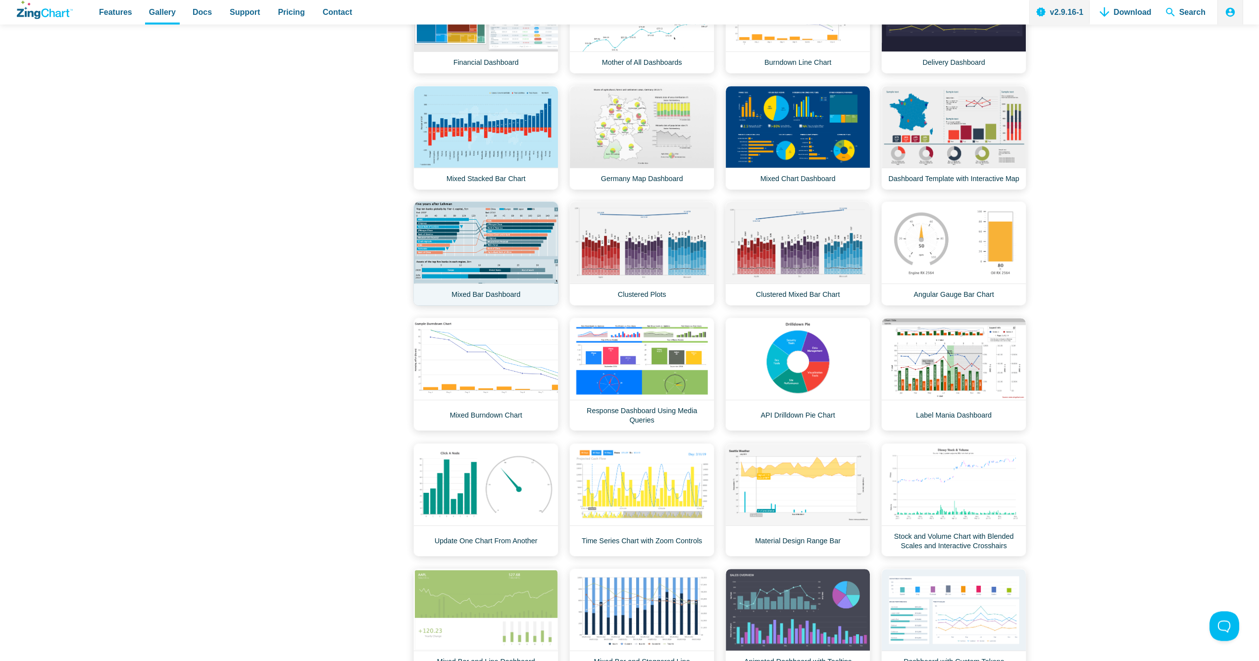
scroll to position [1666, 0]
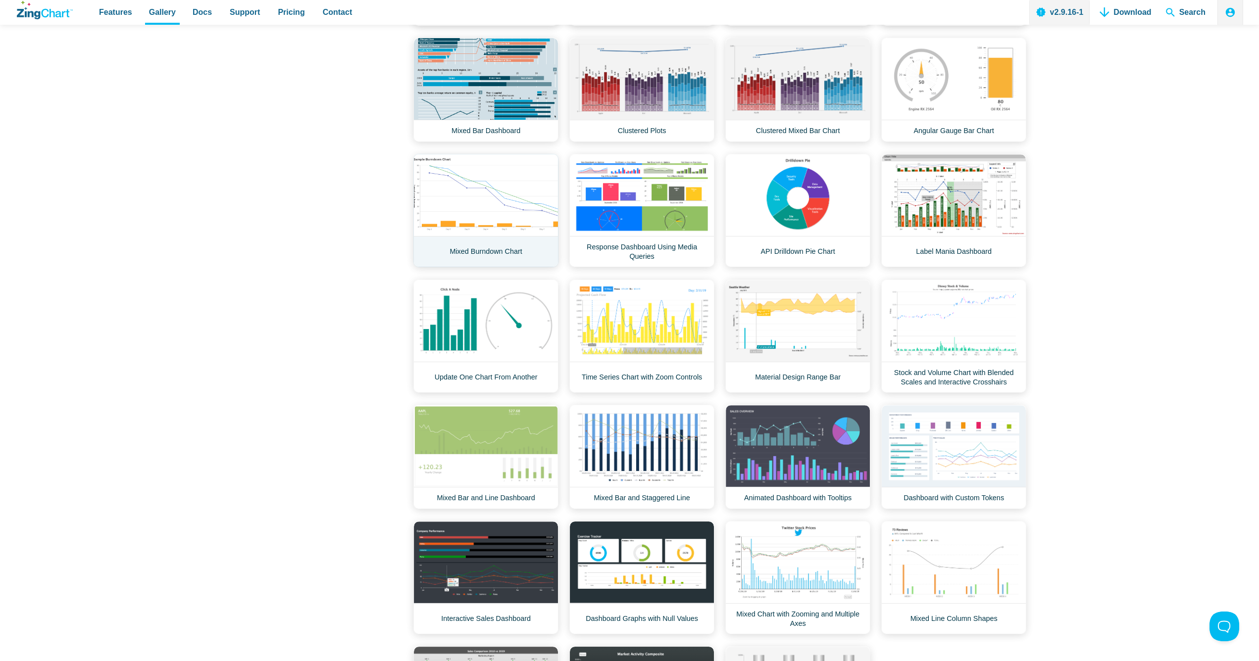
click at [491, 210] on link "Mixed Burndown Chart" at bounding box center [485, 210] width 145 height 113
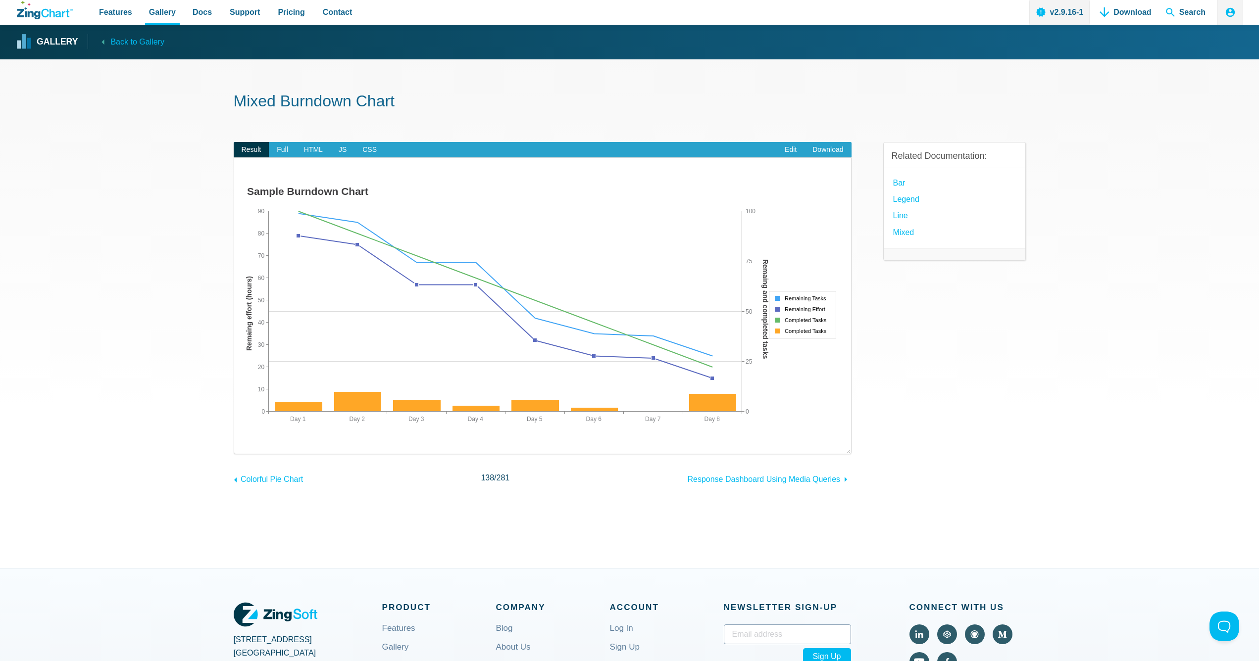
click at [127, 228] on section "Mixed Burndown Chart Result Full HTML JS CSS Edit Download ​ Powered by ZingCha…" at bounding box center [629, 313] width 1259 height 509
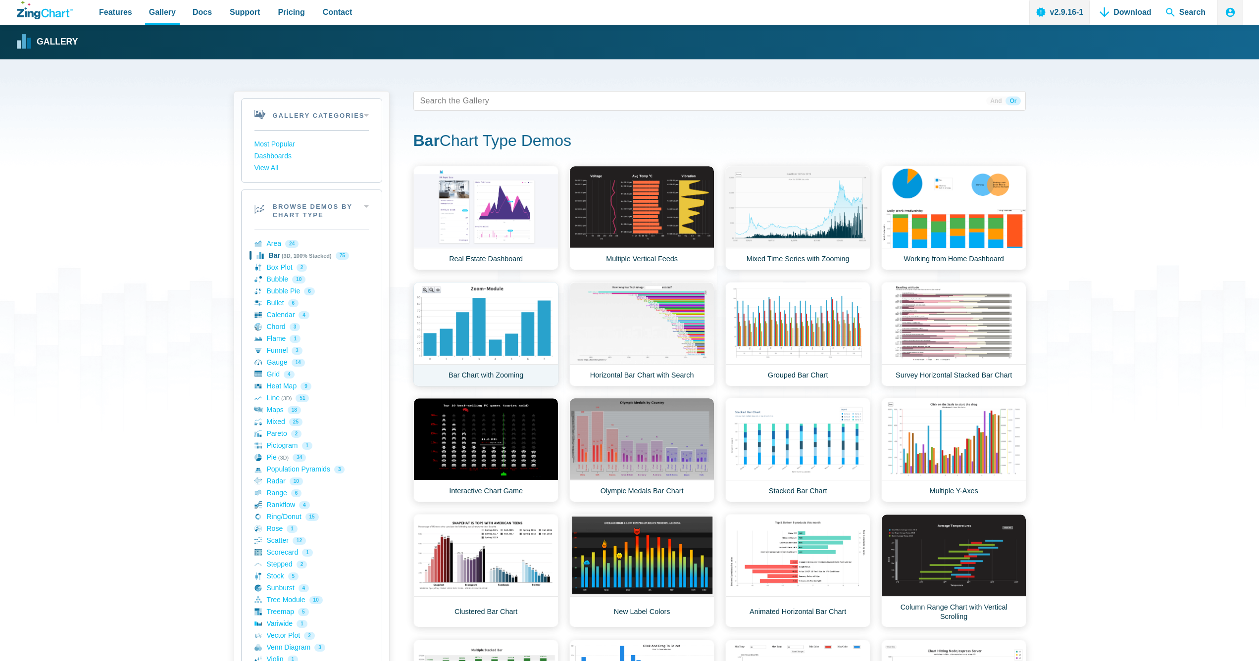
click at [454, 322] on link "Bar Chart with Zooming" at bounding box center [485, 334] width 145 height 104
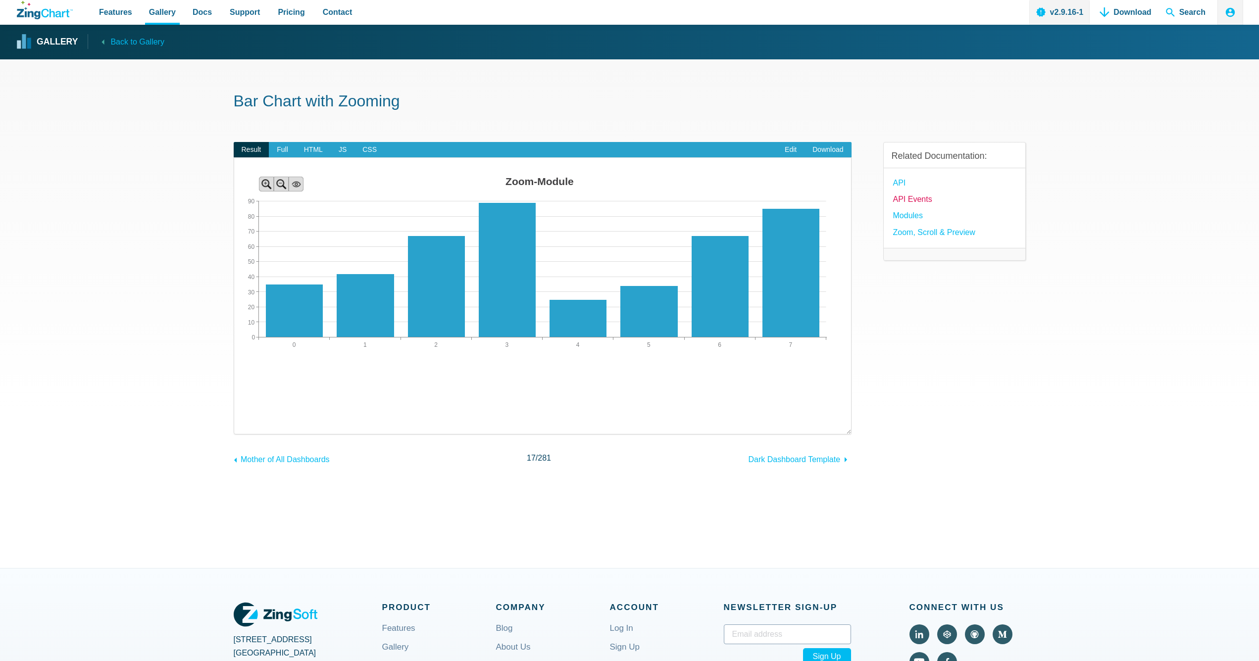
click at [908, 202] on link "API Events" at bounding box center [912, 199] width 39 height 13
click at [295, 345] on img "App Content" at bounding box center [542, 271] width 617 height 198
click at [283, 152] on span "Full" at bounding box center [282, 150] width 27 height 16
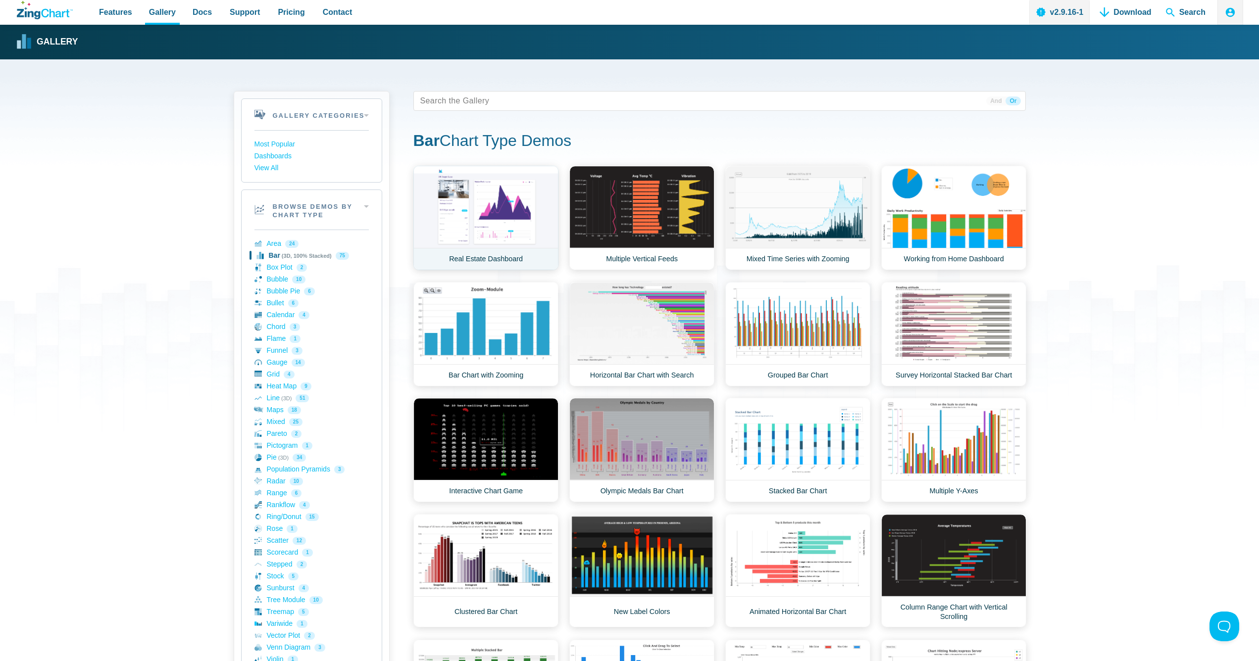
click at [520, 205] on link "Real Estate Dashboard" at bounding box center [485, 218] width 145 height 104
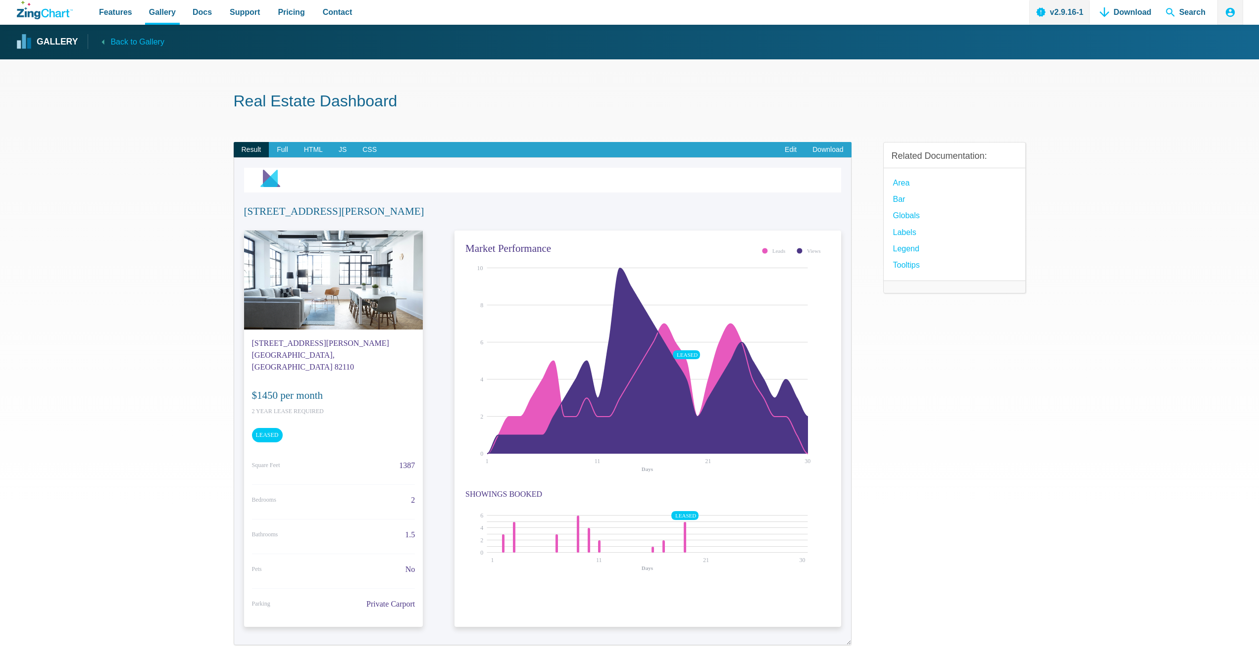
click at [268, 460] on small "Square Feet" at bounding box center [266, 465] width 28 height 10
click at [46, 390] on section "Real Estate Dashboard Result Full HTML JS CSS Edit Download Created with Sketch…" at bounding box center [629, 383] width 1259 height 649
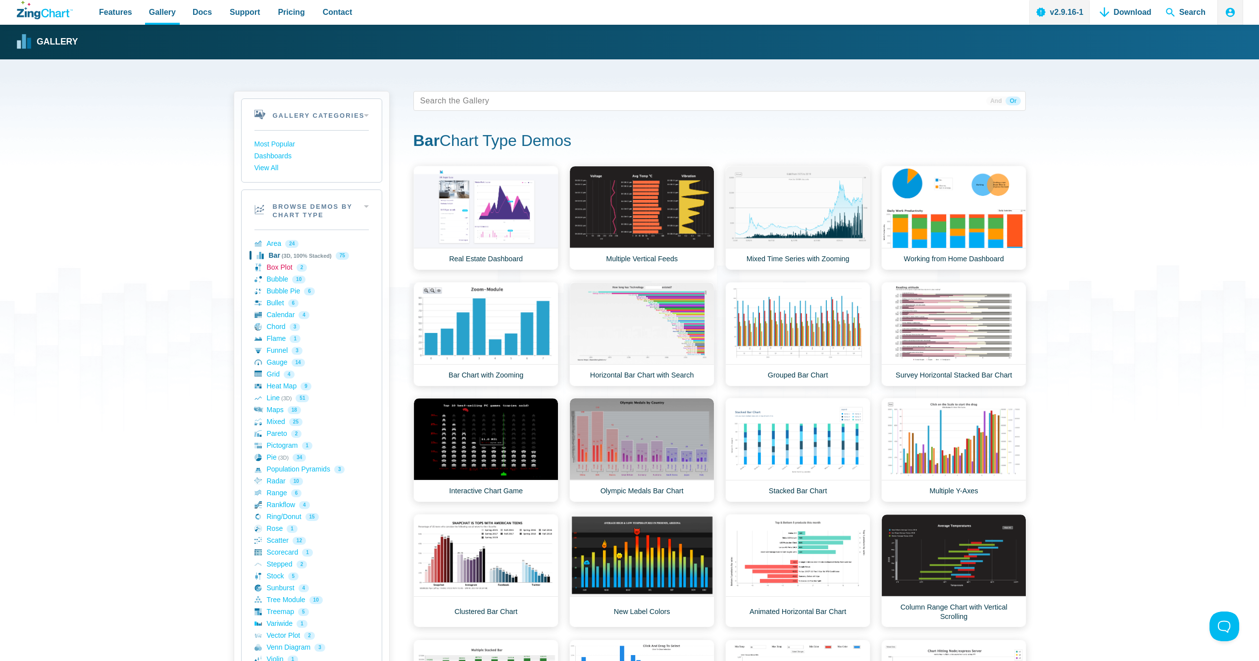
click at [276, 270] on link "Box Plot 2" at bounding box center [311, 268] width 114 height 12
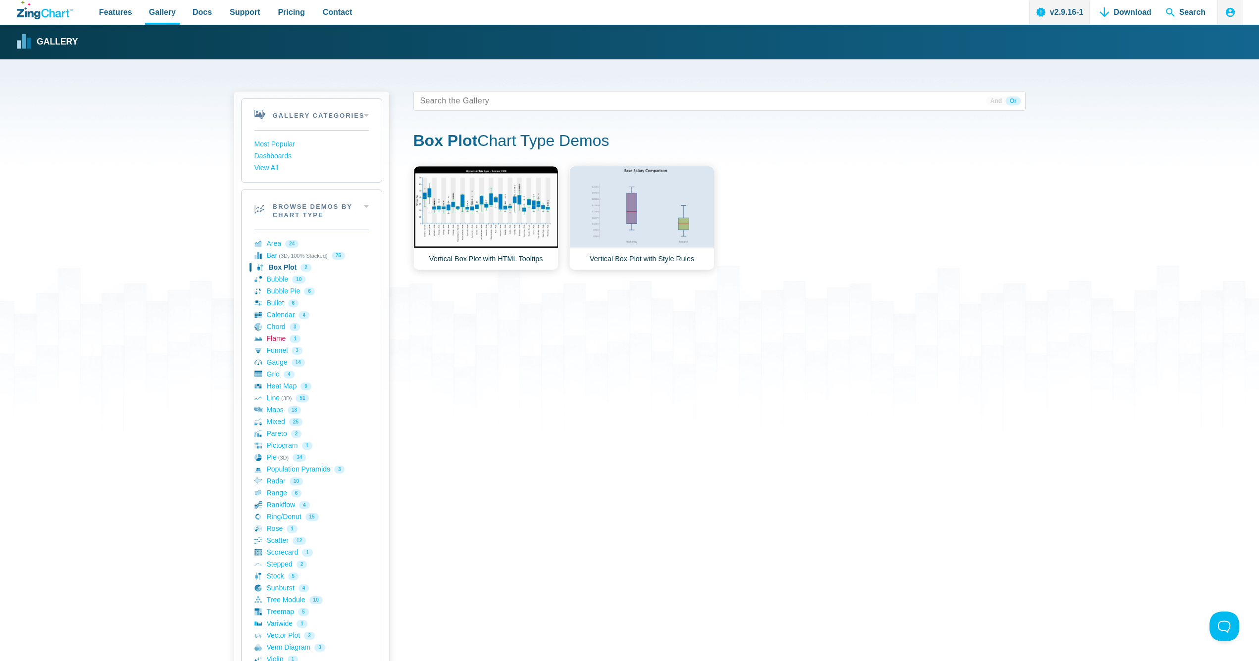
click at [283, 342] on link "Flame 1" at bounding box center [311, 339] width 114 height 12
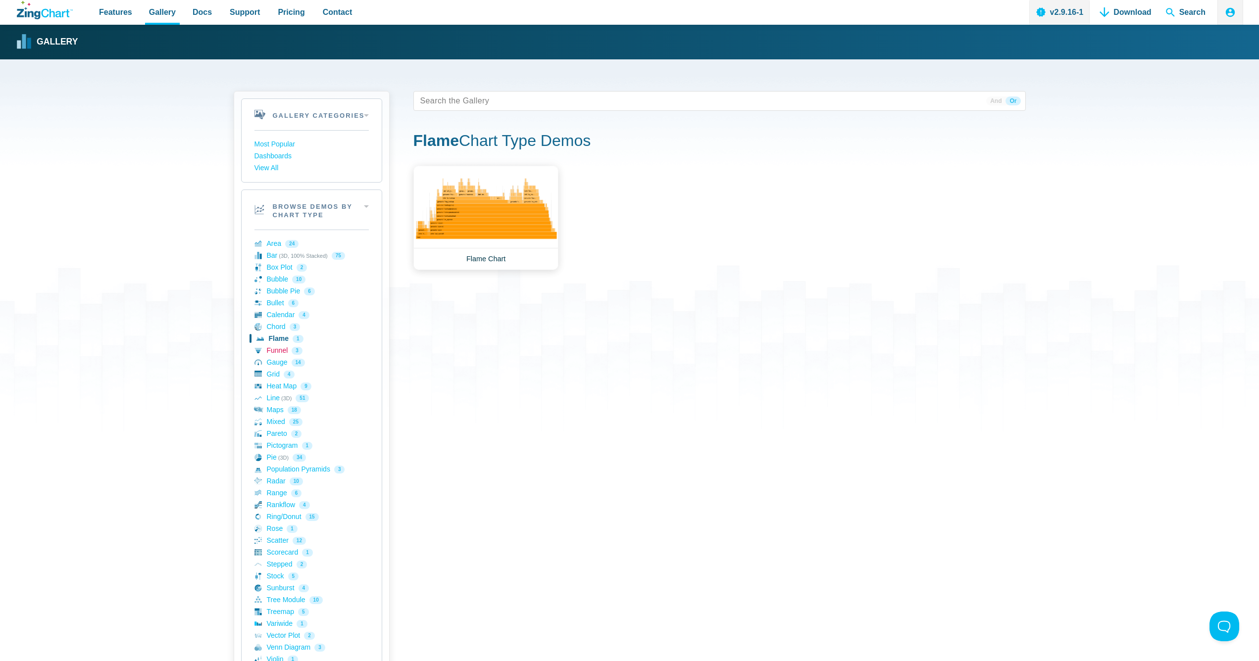
click at [276, 350] on link "Funnel 3" at bounding box center [311, 351] width 114 height 12
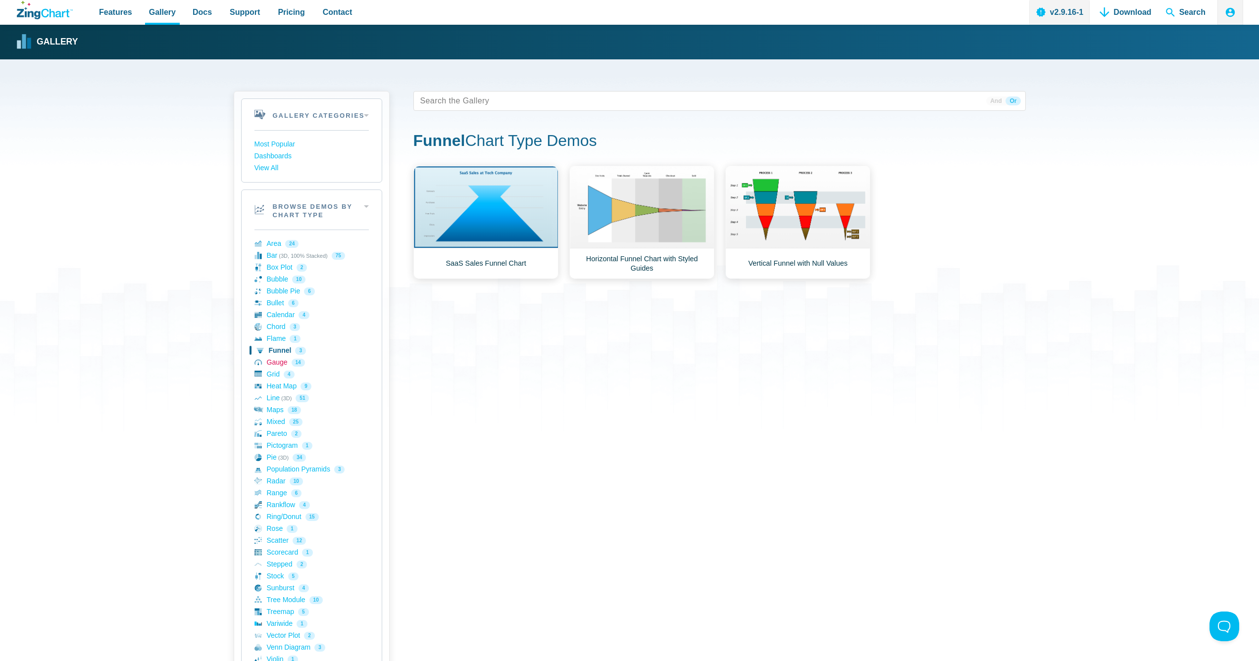
click at [283, 362] on link "Gauge 14" at bounding box center [311, 363] width 114 height 12
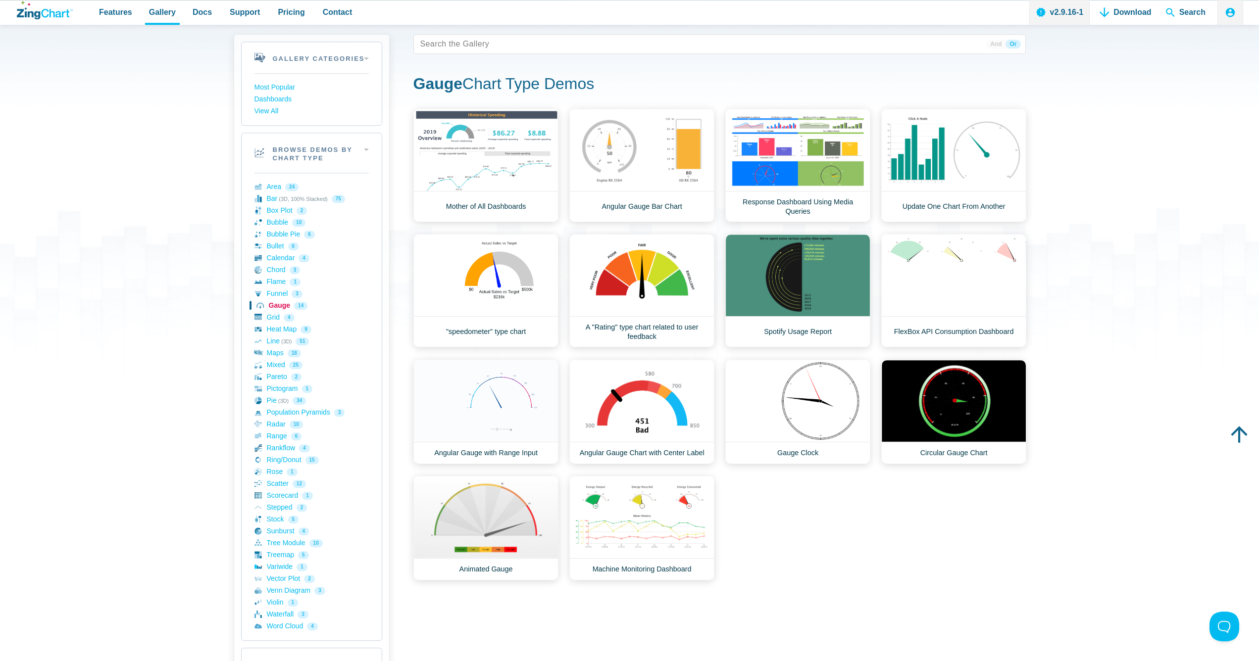
scroll to position [101, 0]
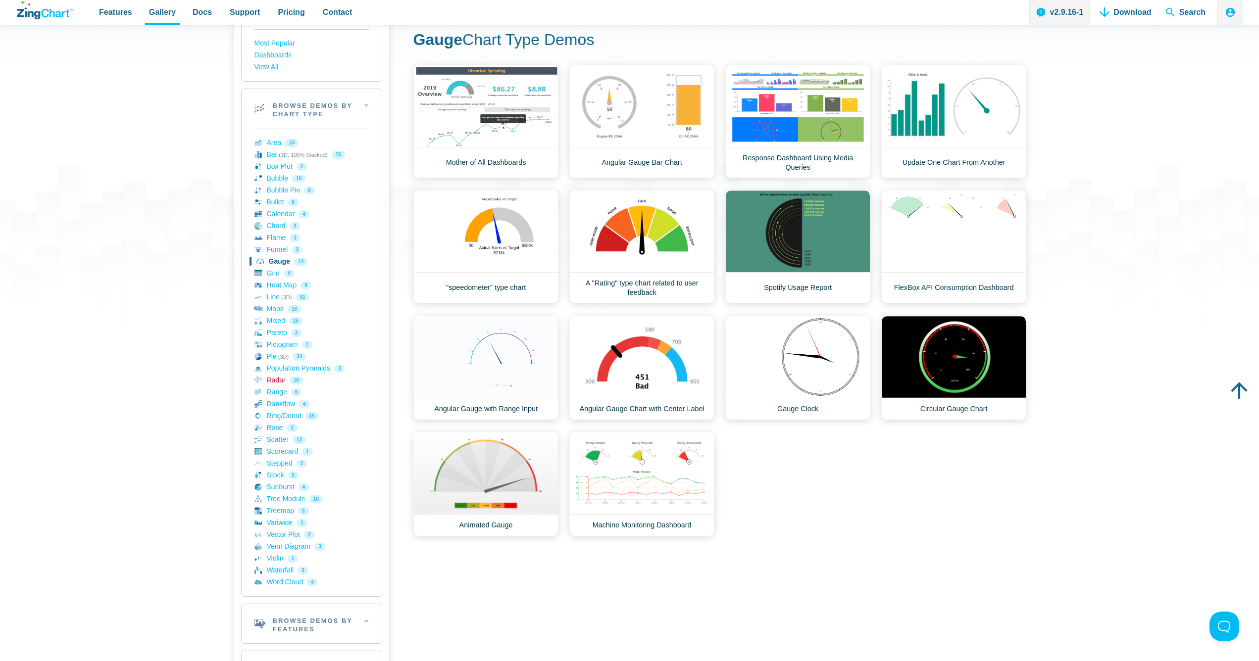
click at [269, 384] on link "Radar 10" at bounding box center [311, 381] width 114 height 12
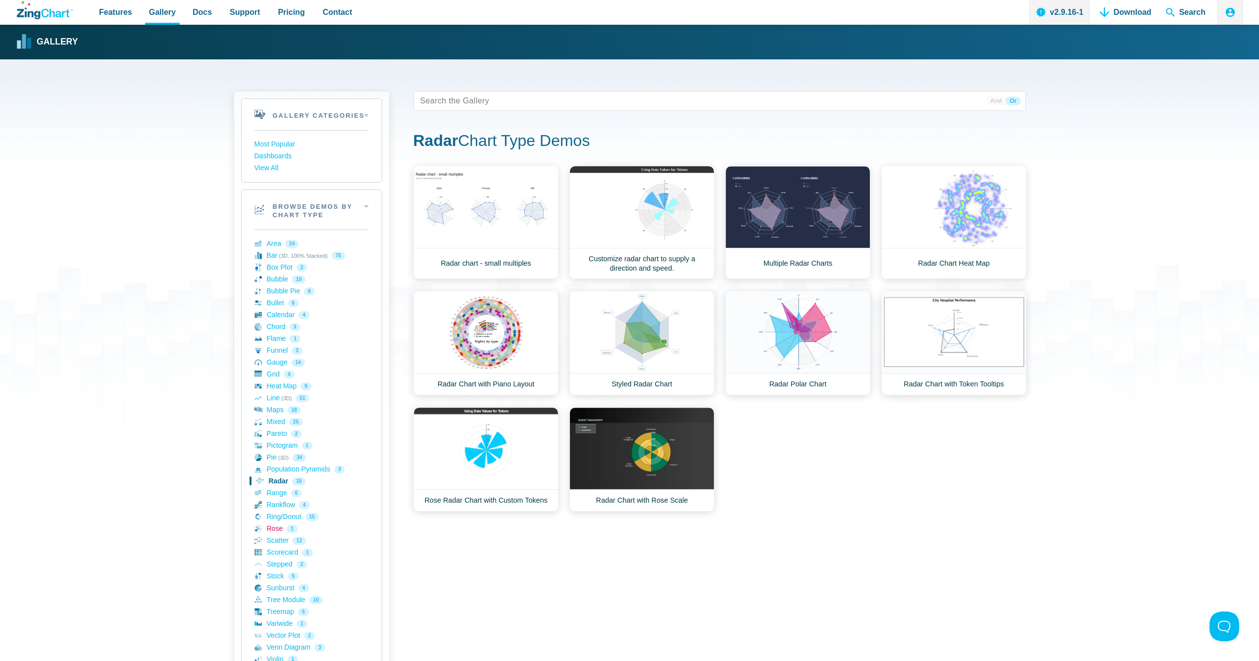
click at [269, 530] on link "Rose 1" at bounding box center [311, 529] width 114 height 12
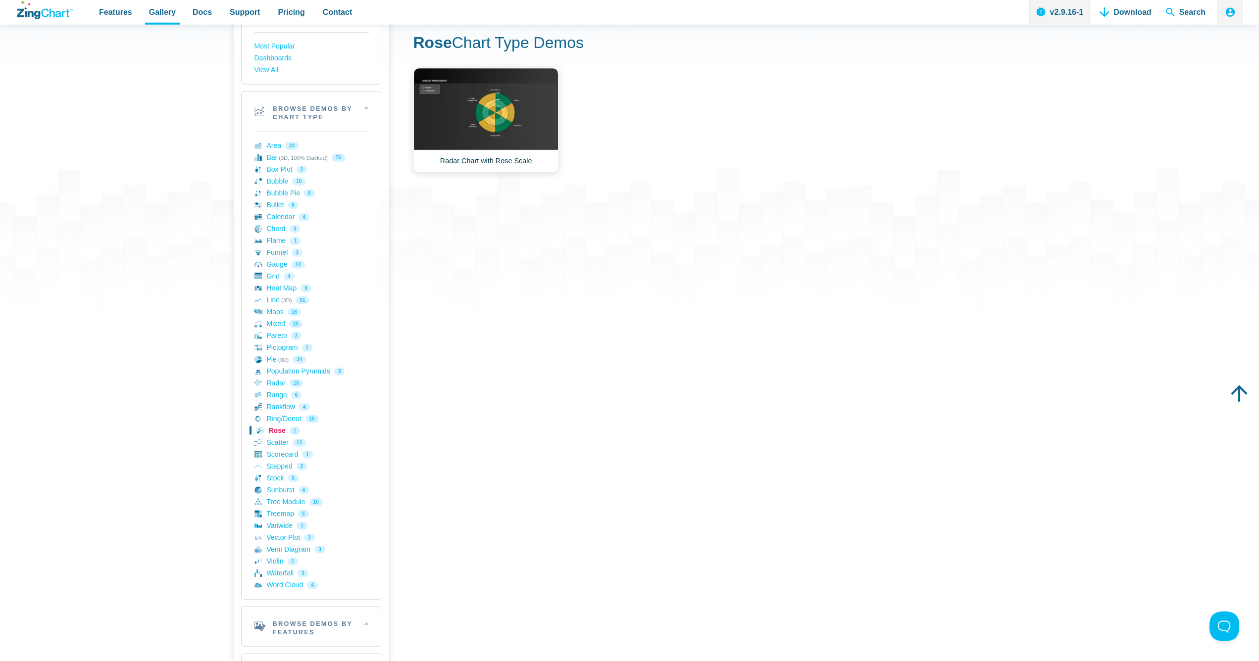
scroll to position [151, 0]
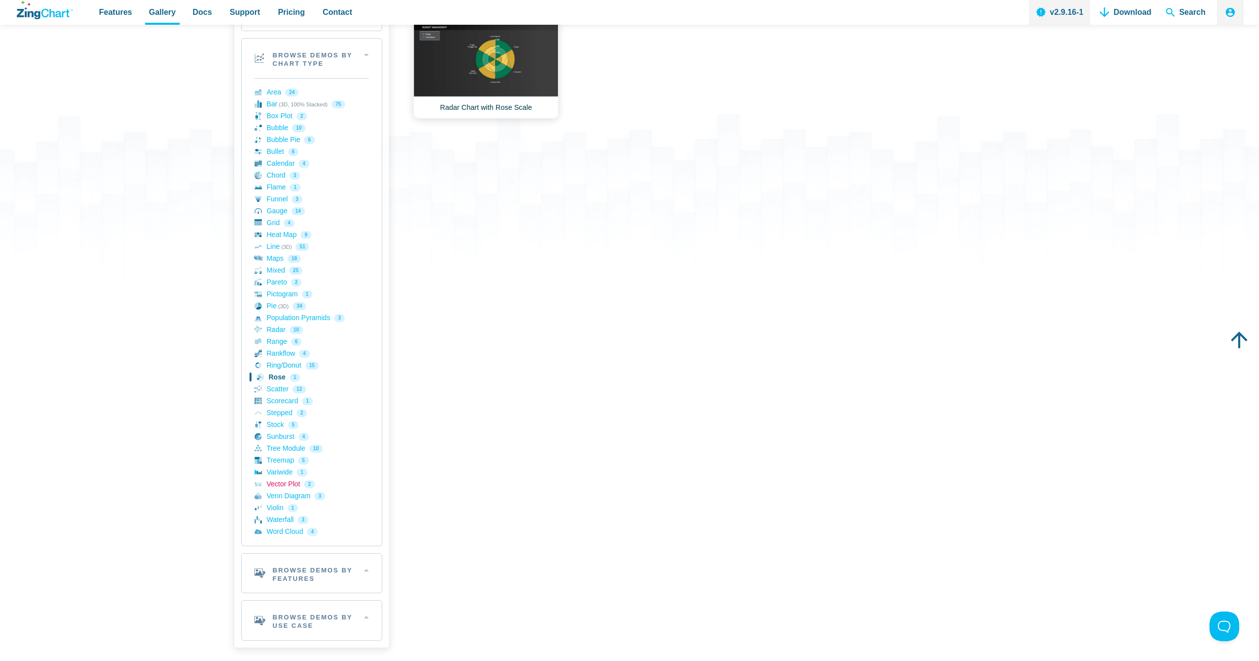
click at [275, 488] on link "Vector Plot 2" at bounding box center [311, 485] width 114 height 12
